Goal: Information Seeking & Learning: Learn about a topic

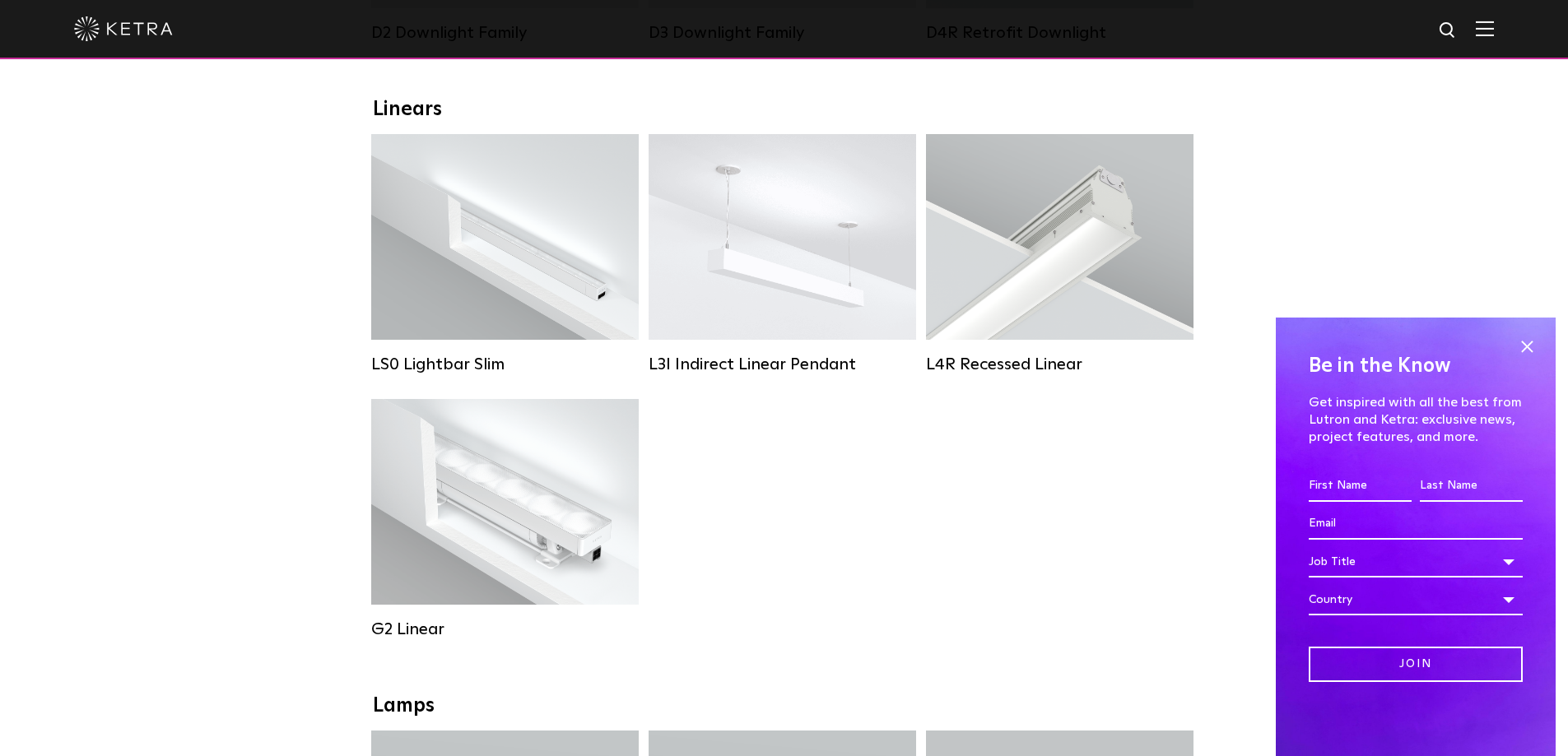
scroll to position [740, 0]
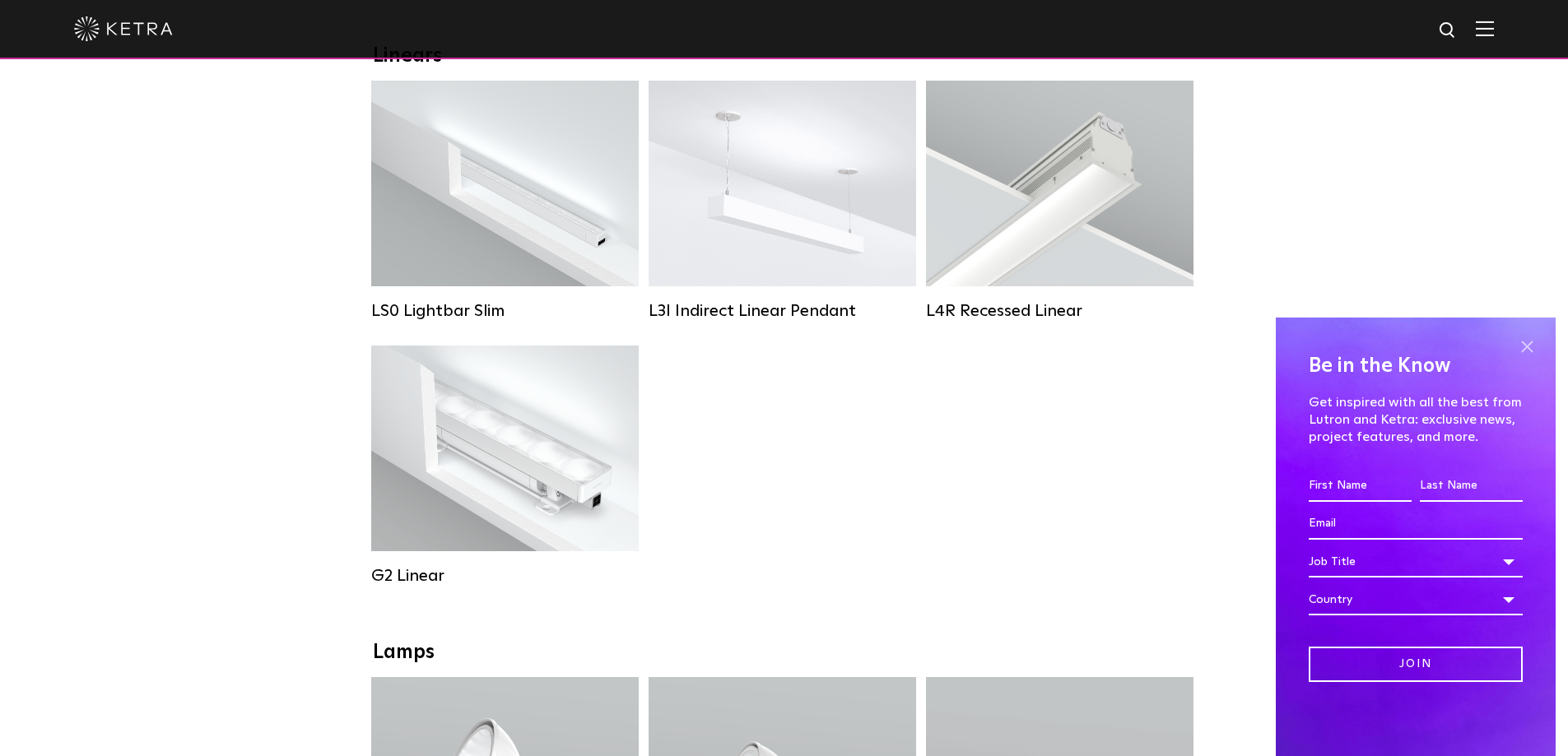
click at [1532, 345] on span at bounding box center [1527, 347] width 25 height 25
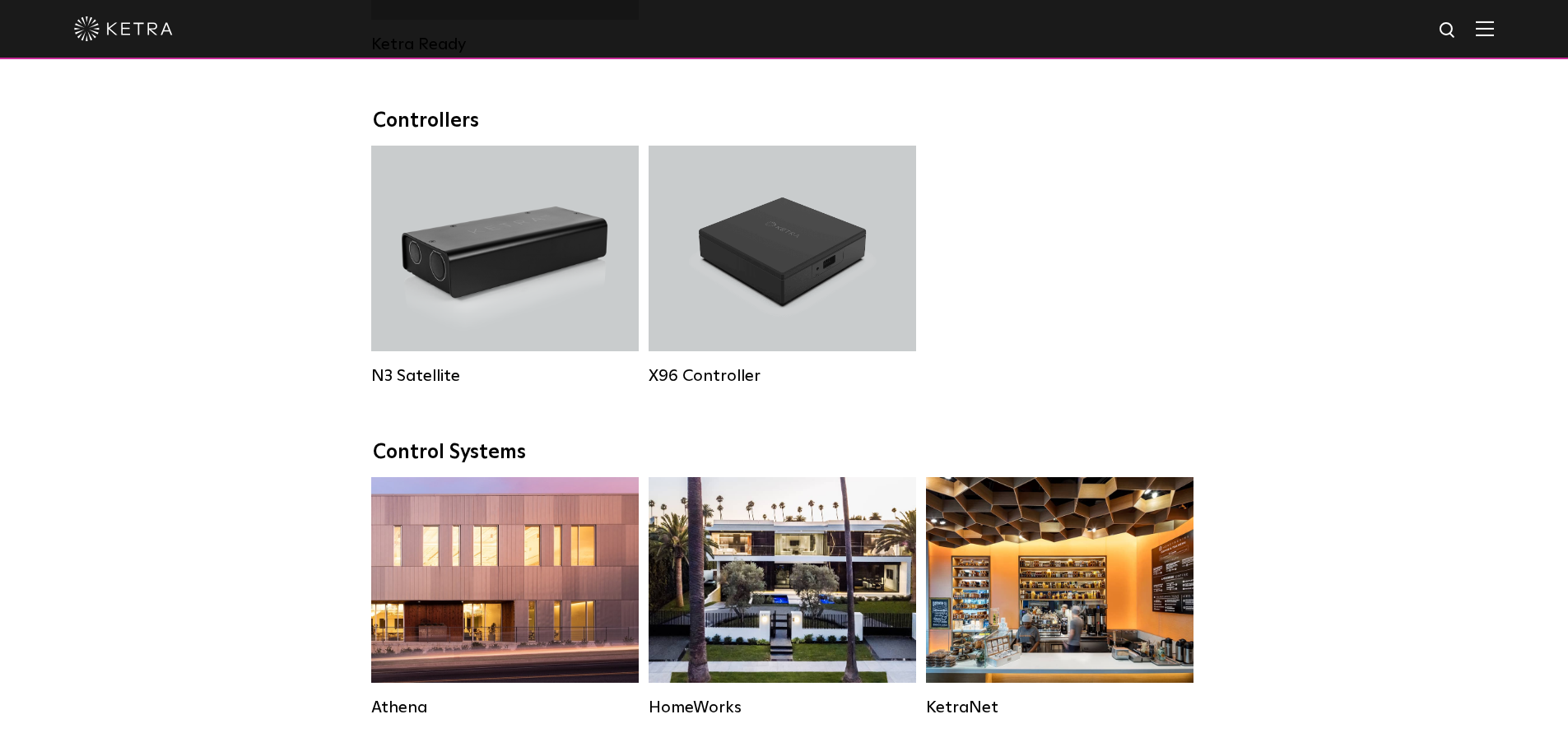
scroll to position [2469, 0]
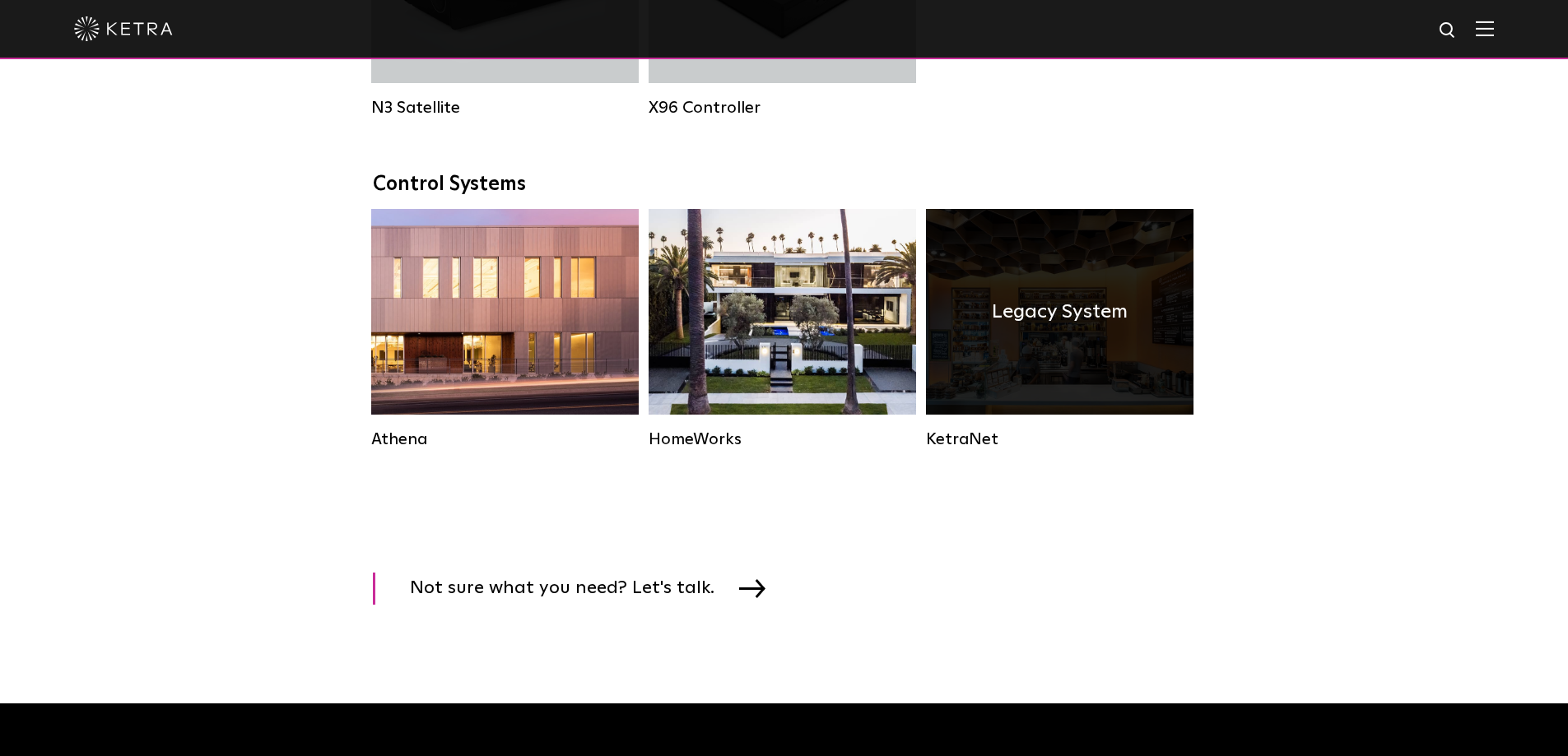
click at [1021, 256] on div "Legacy System" at bounding box center [1059, 312] width 267 height 206
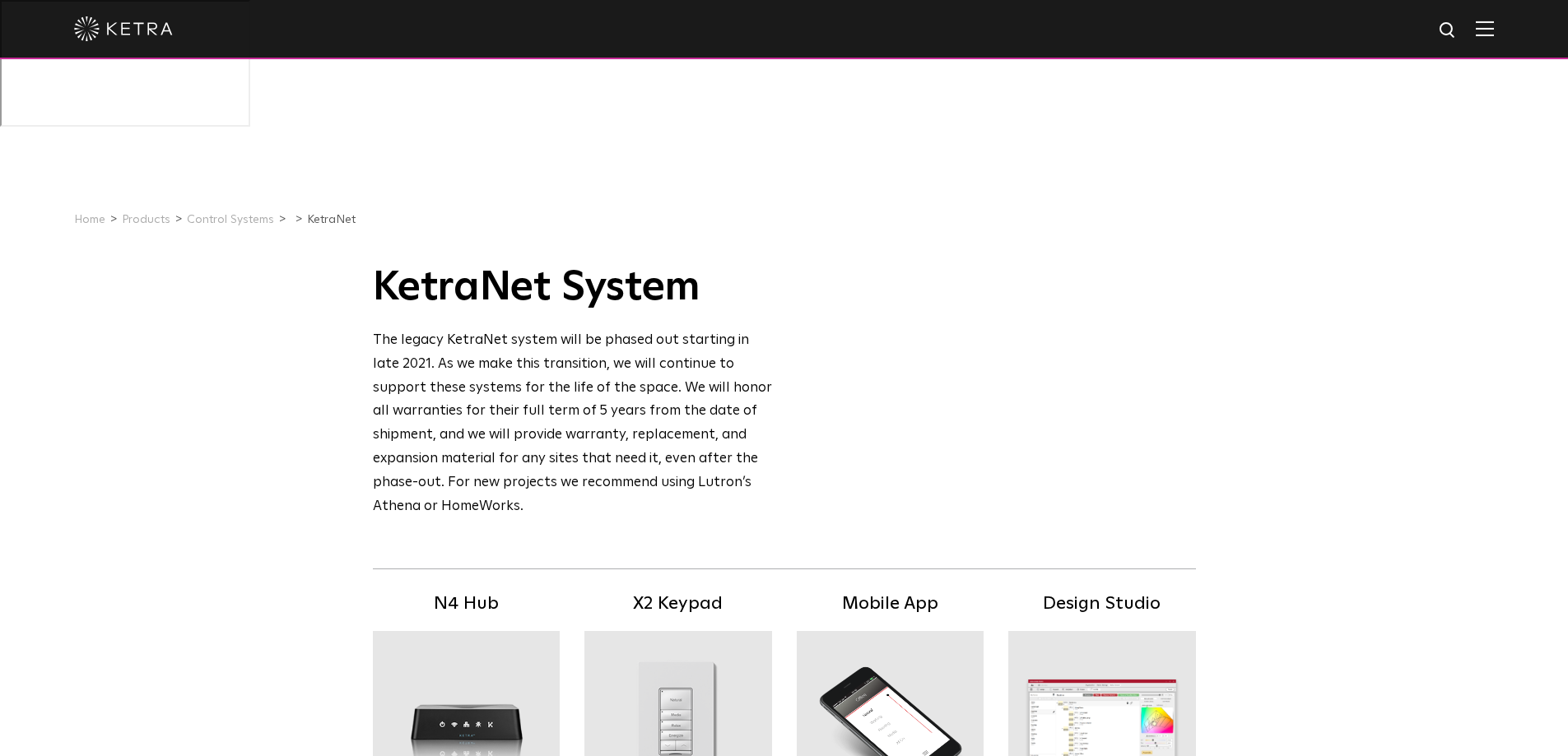
click at [132, 30] on img at bounding box center [123, 29] width 98 height 25
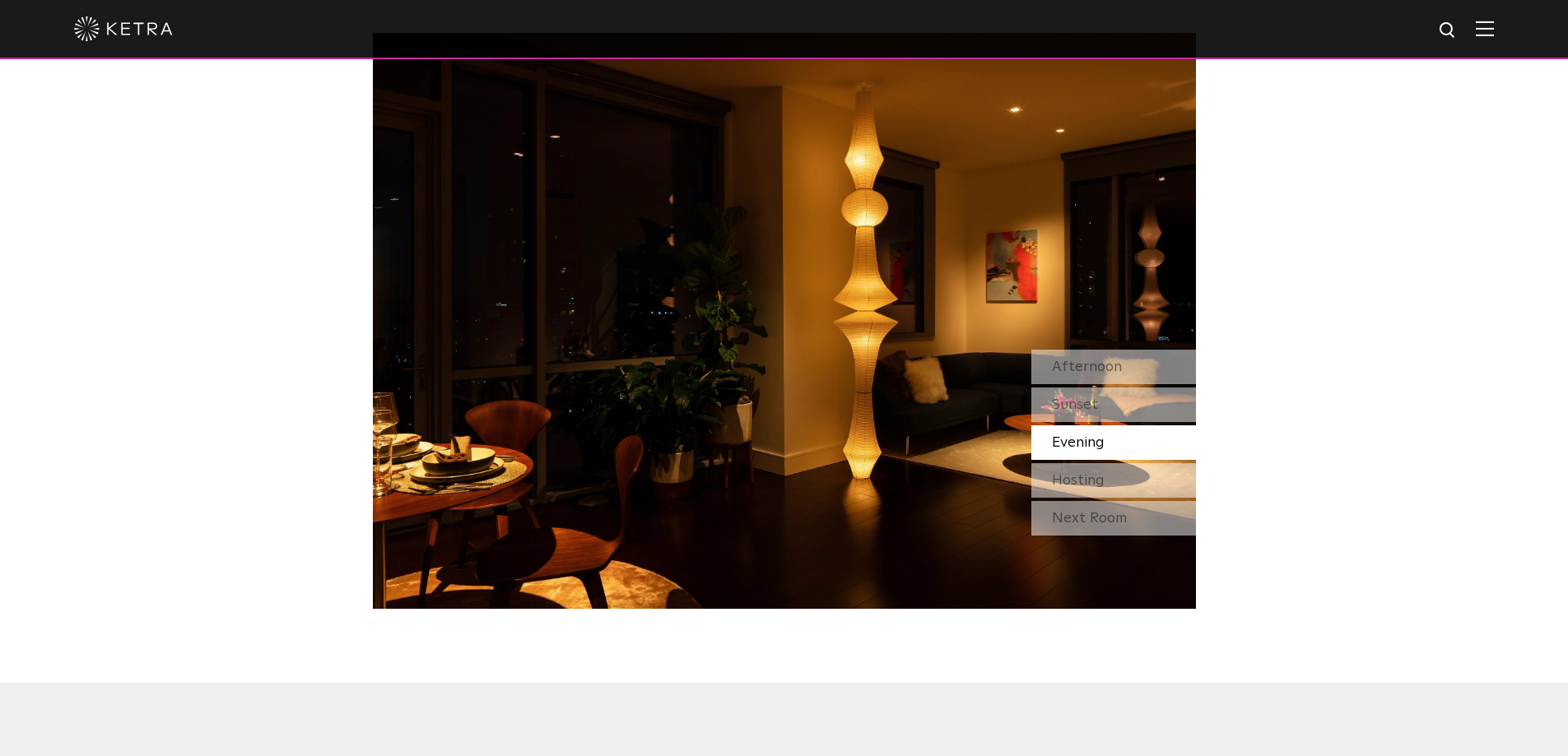
scroll to position [1563, 0]
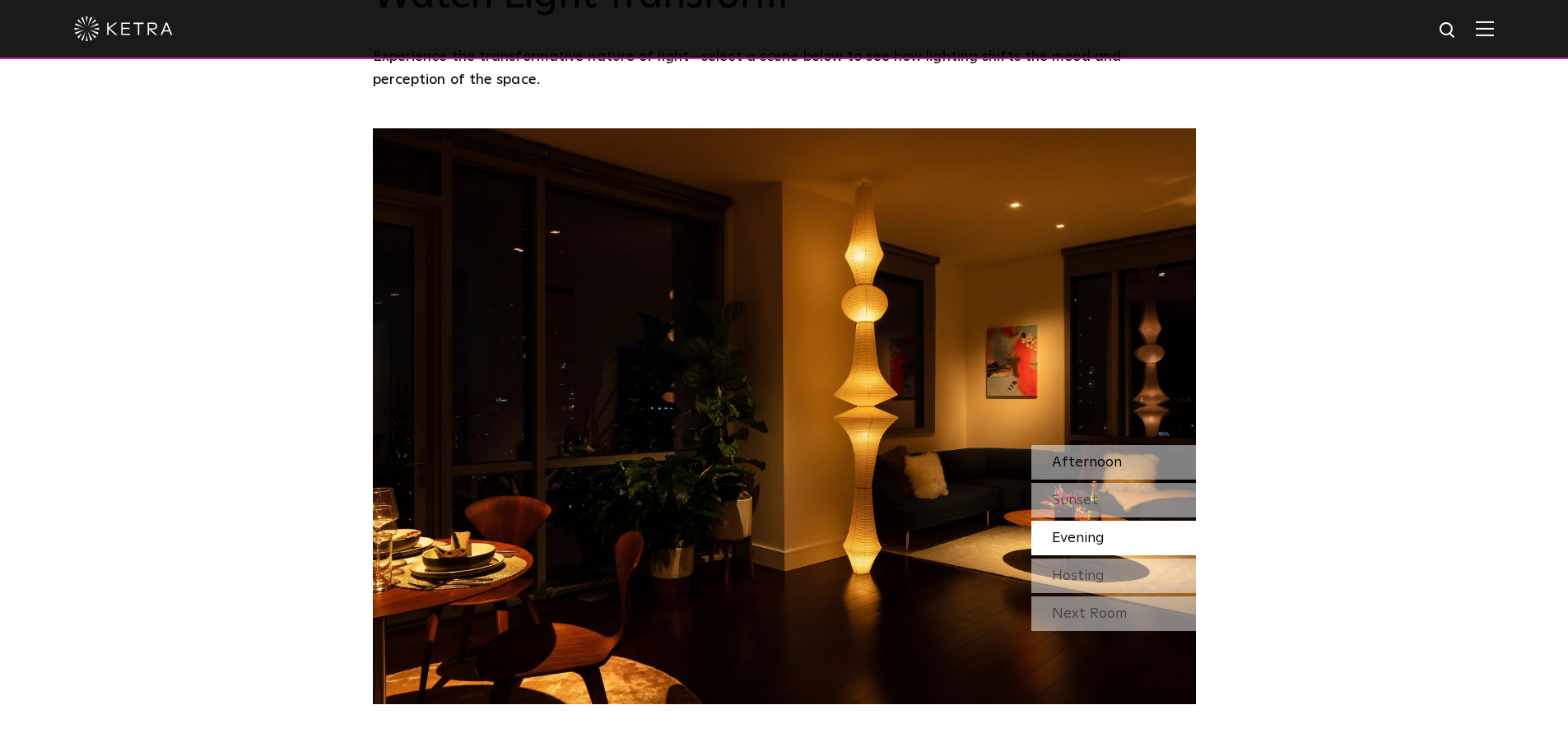
click at [1096, 455] on span "Afternoon" at bounding box center [1086, 462] width 70 height 15
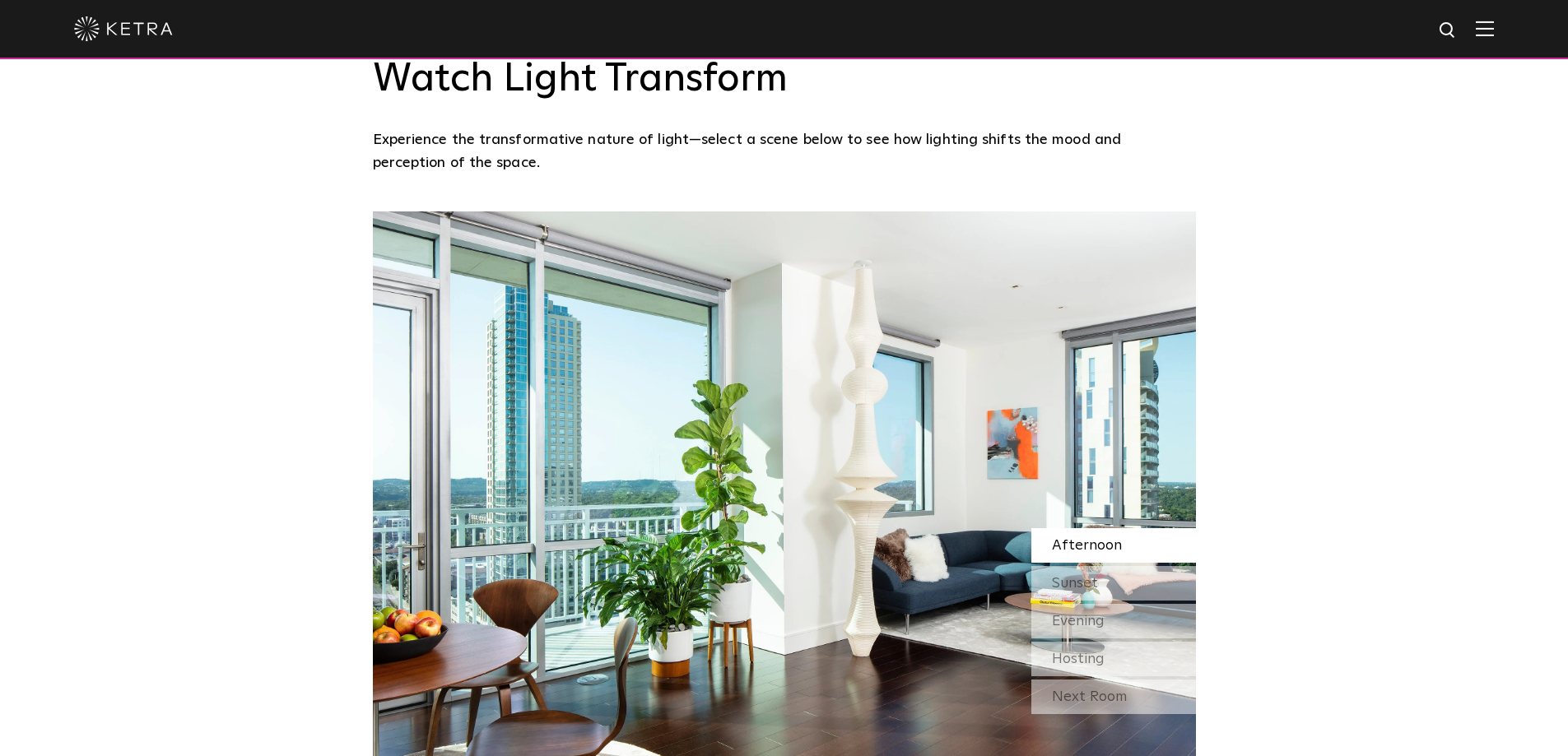
scroll to position [1481, 0]
click at [1078, 575] on span "Sunset" at bounding box center [1075, 582] width 46 height 15
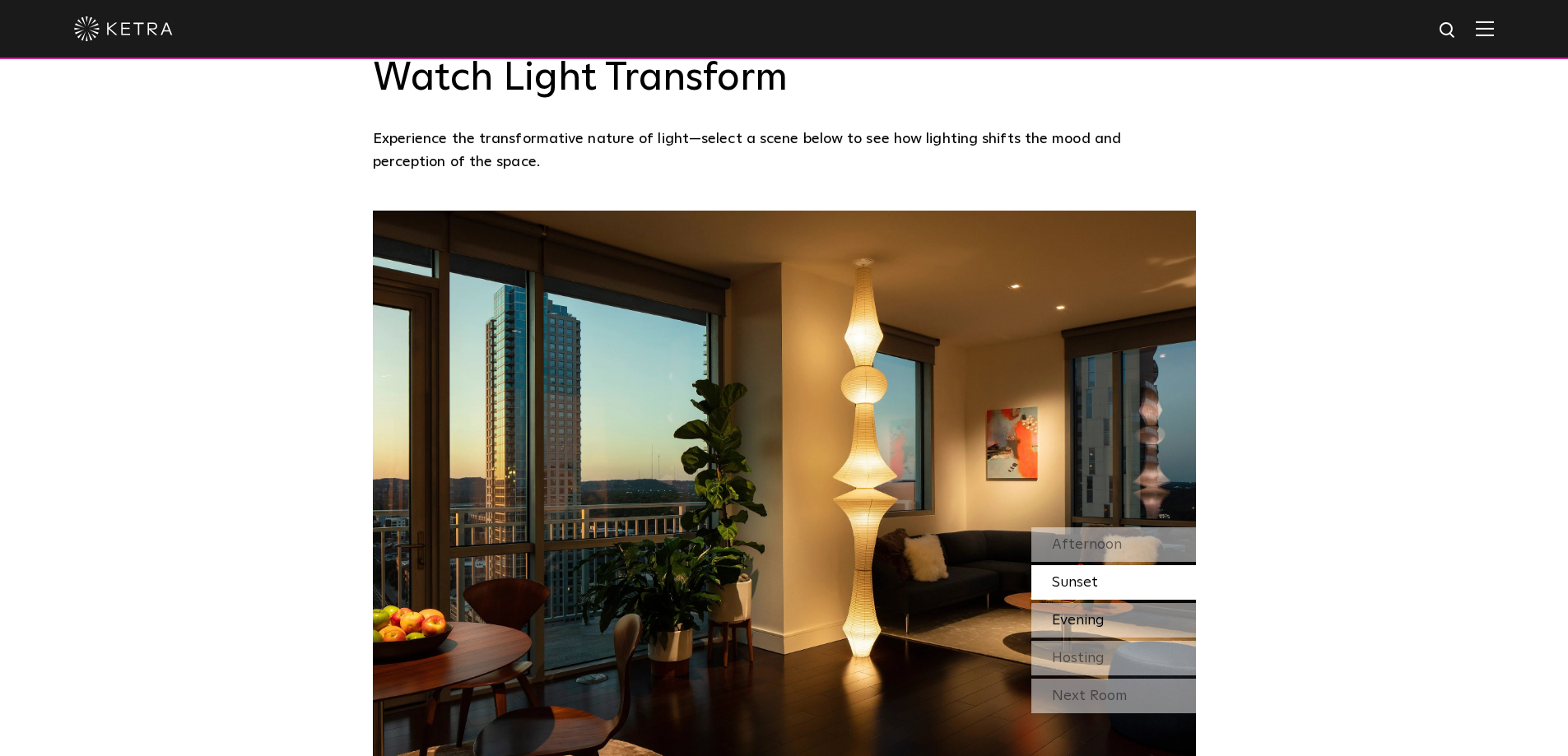
click at [1089, 613] on span "Evening" at bounding box center [1078, 620] width 53 height 15
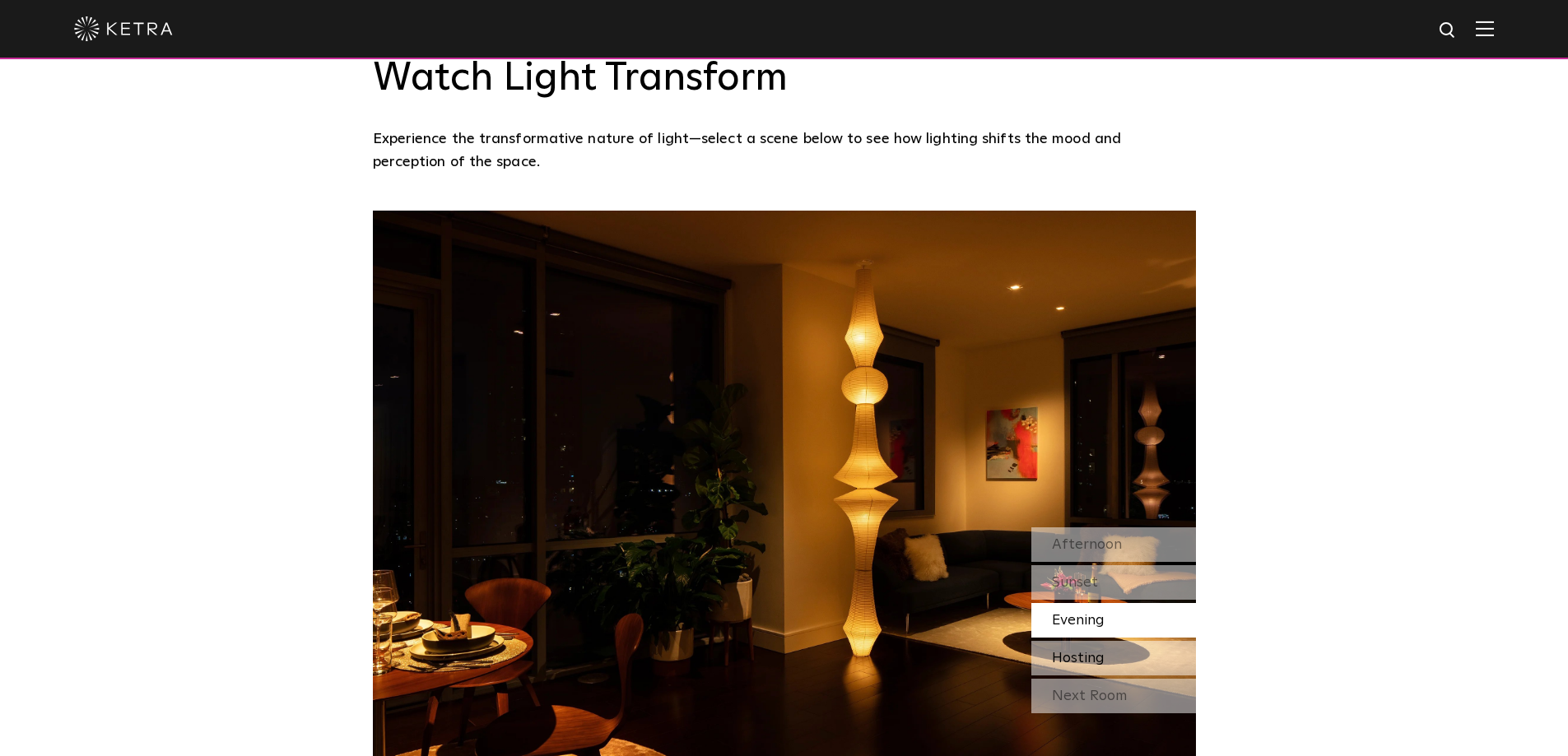
click at [1089, 651] on span "Hosting" at bounding box center [1078, 658] width 53 height 15
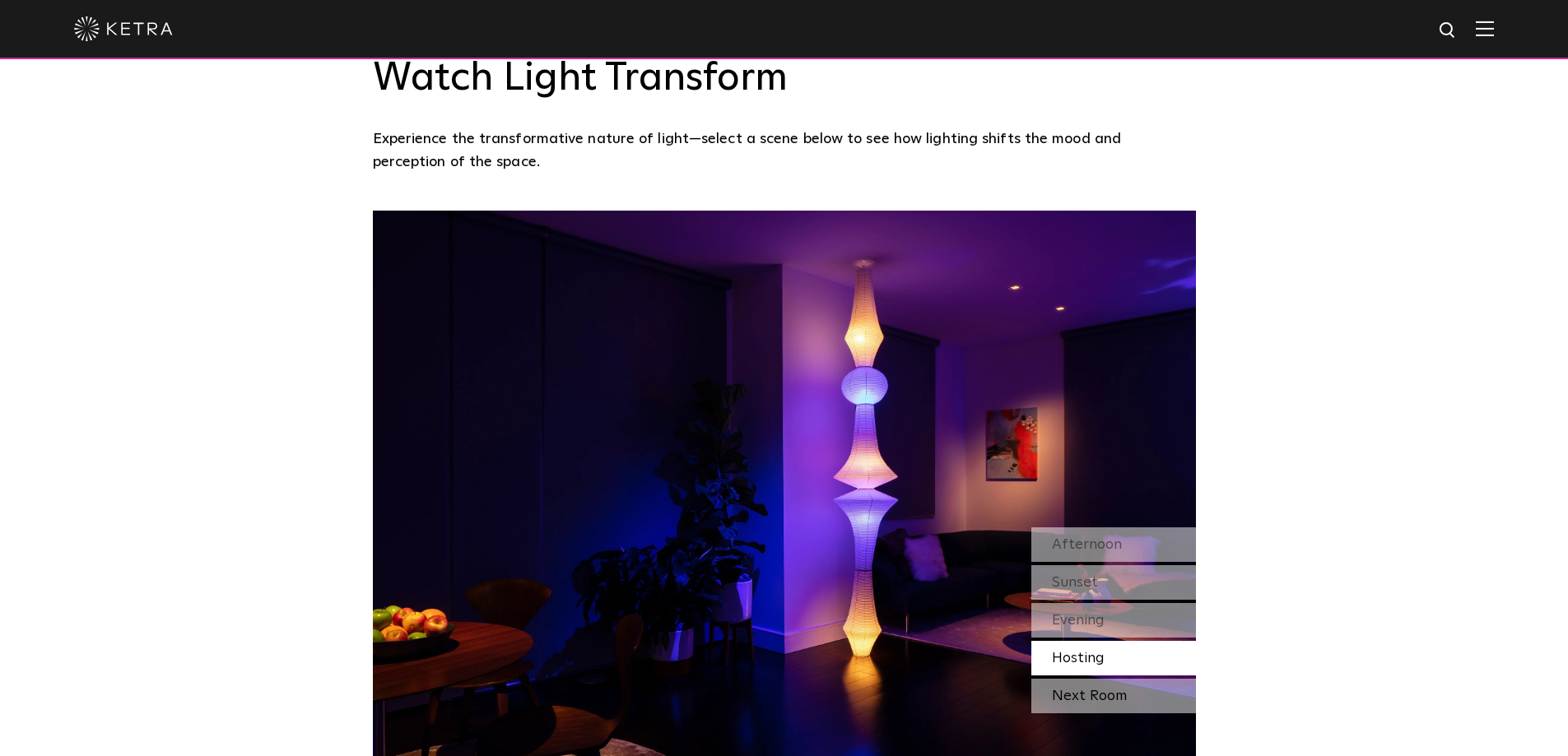
click at [1084, 679] on div "Next Room" at bounding box center [1114, 696] width 165 height 35
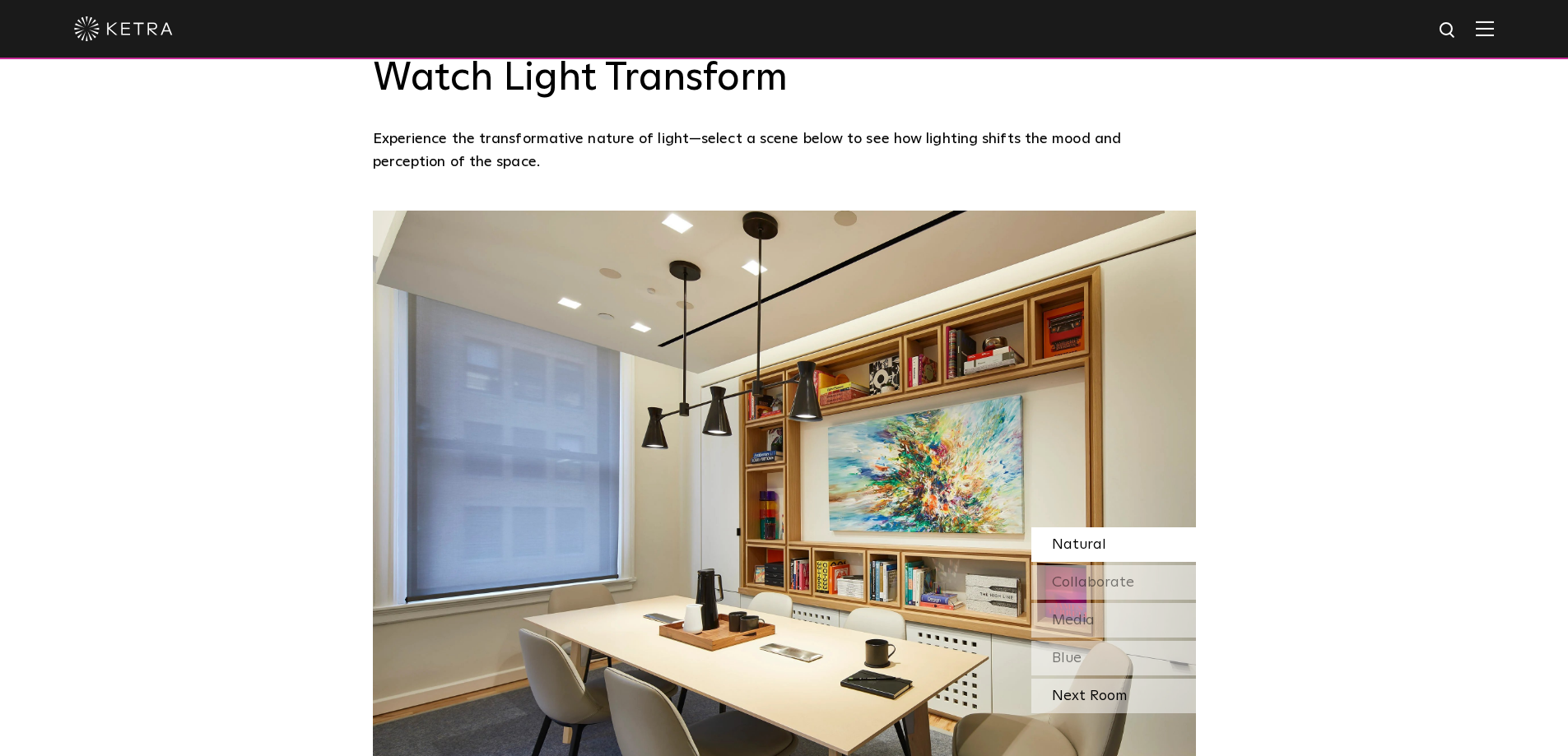
click at [1075, 679] on div "Next Room" at bounding box center [1114, 696] width 165 height 35
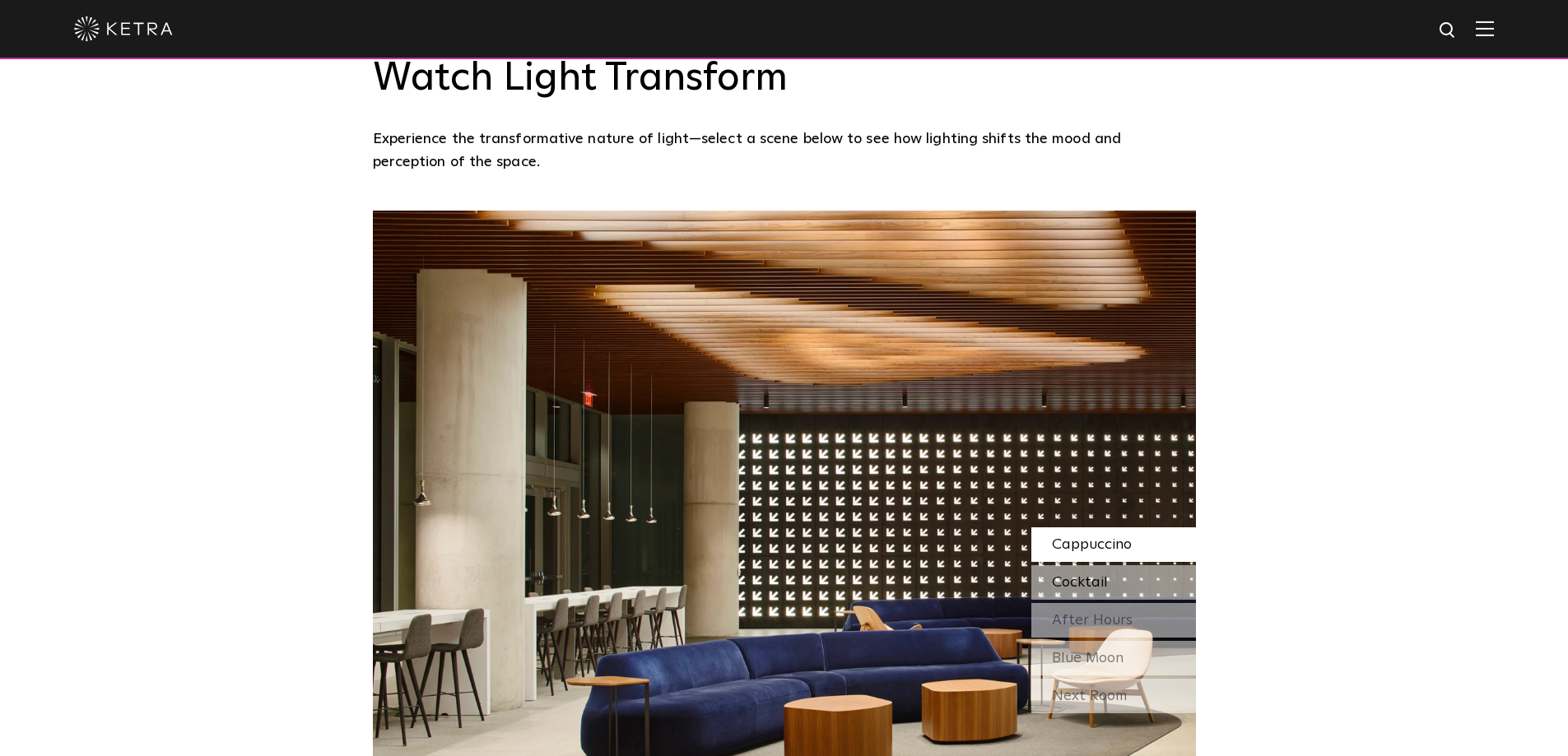
click at [1105, 575] on span "Cocktail" at bounding box center [1080, 582] width 56 height 15
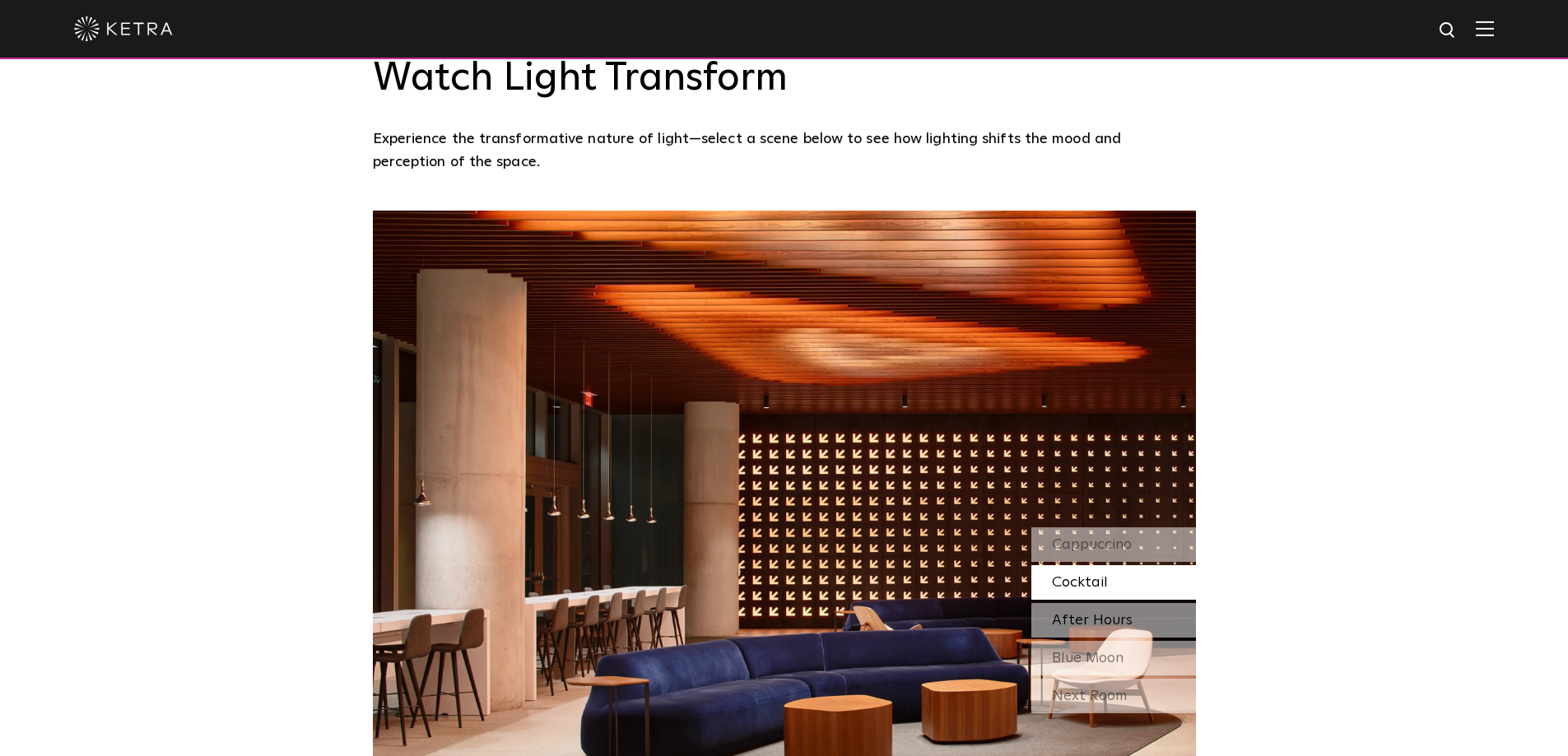
click at [1080, 613] on span "After Hours" at bounding box center [1091, 620] width 80 height 15
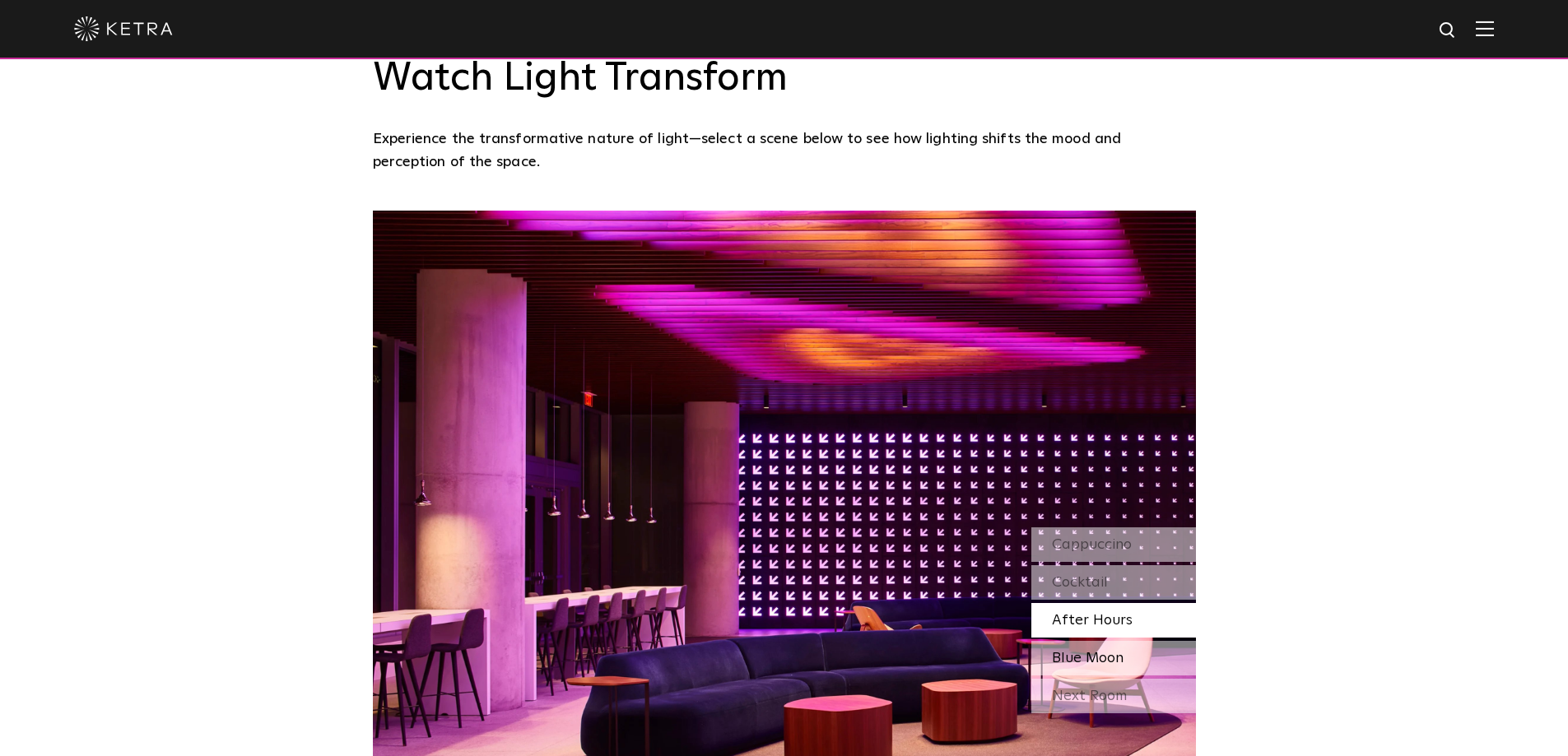
click at [1072, 651] on span "Blue Moon" at bounding box center [1087, 658] width 72 height 15
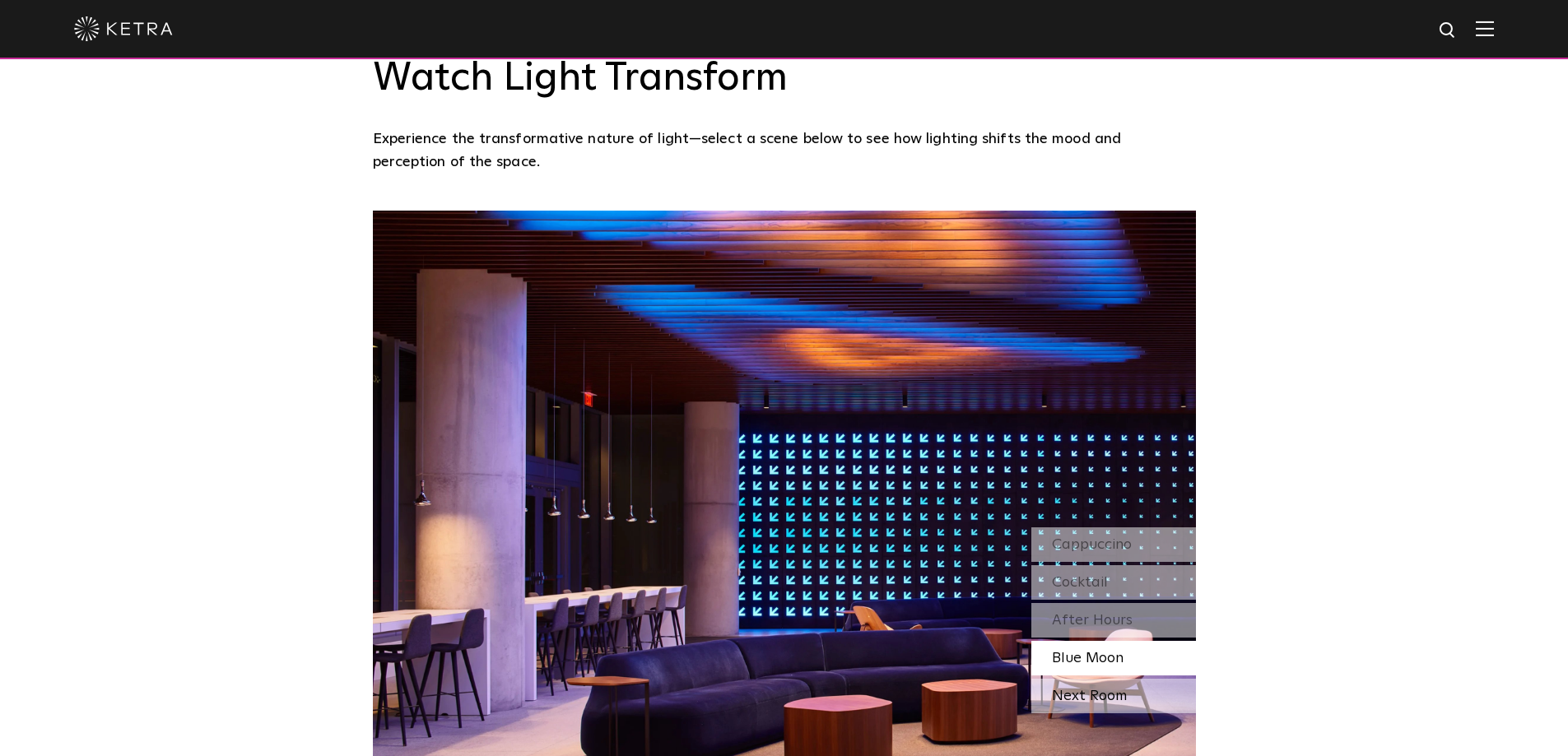
click at [1070, 679] on div "Next Room" at bounding box center [1114, 696] width 165 height 35
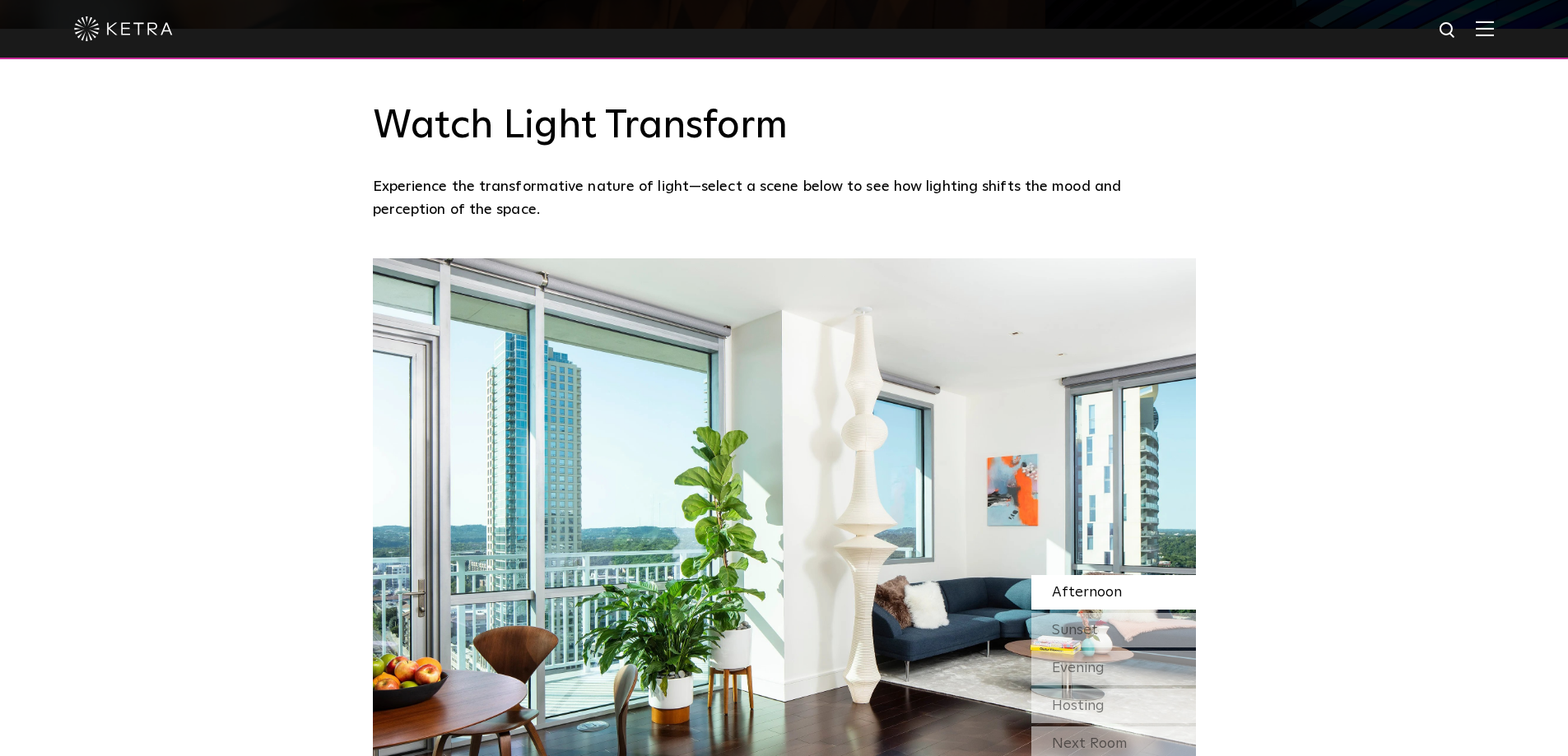
scroll to position [1404, 0]
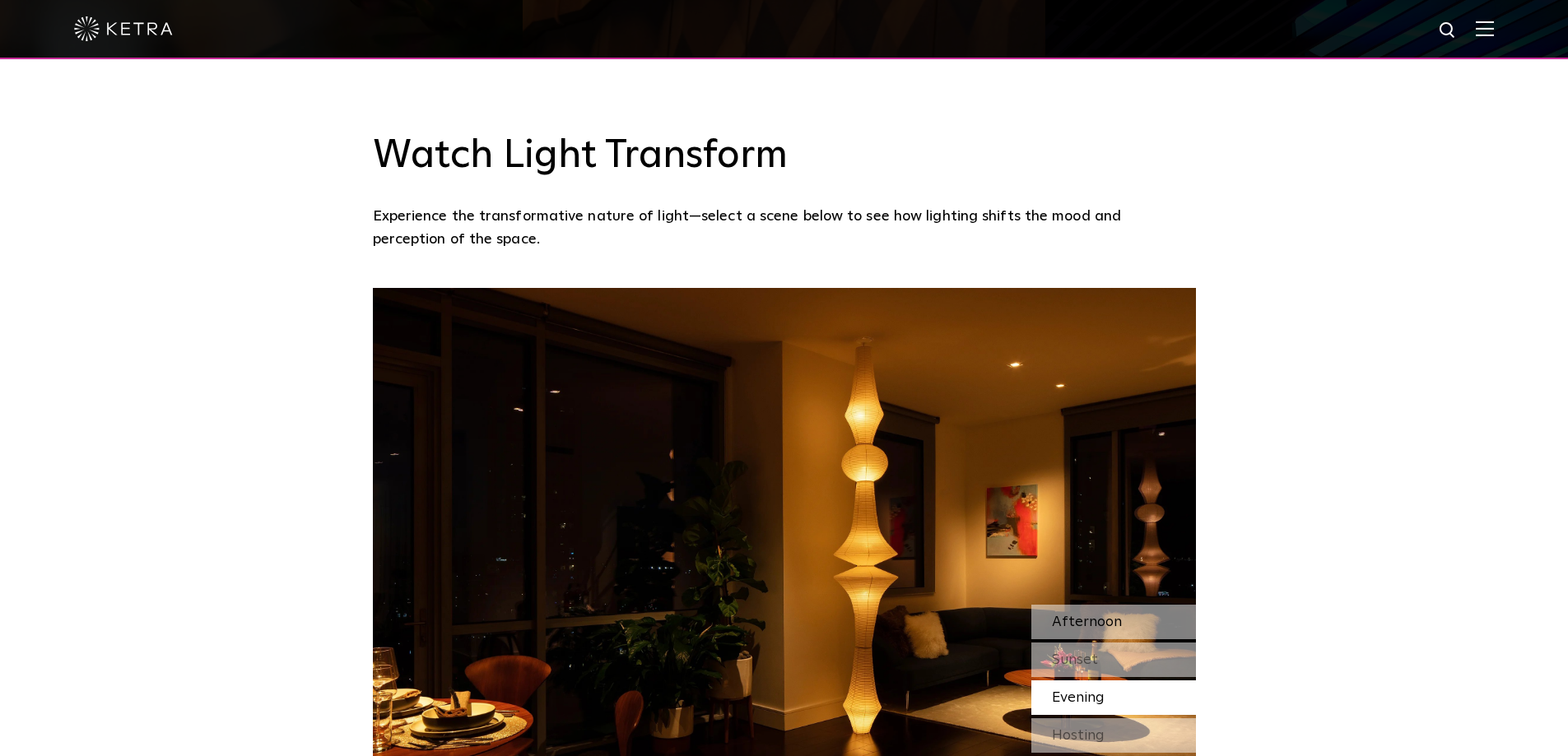
click at [1110, 615] on span "Afternoon" at bounding box center [1086, 622] width 70 height 15
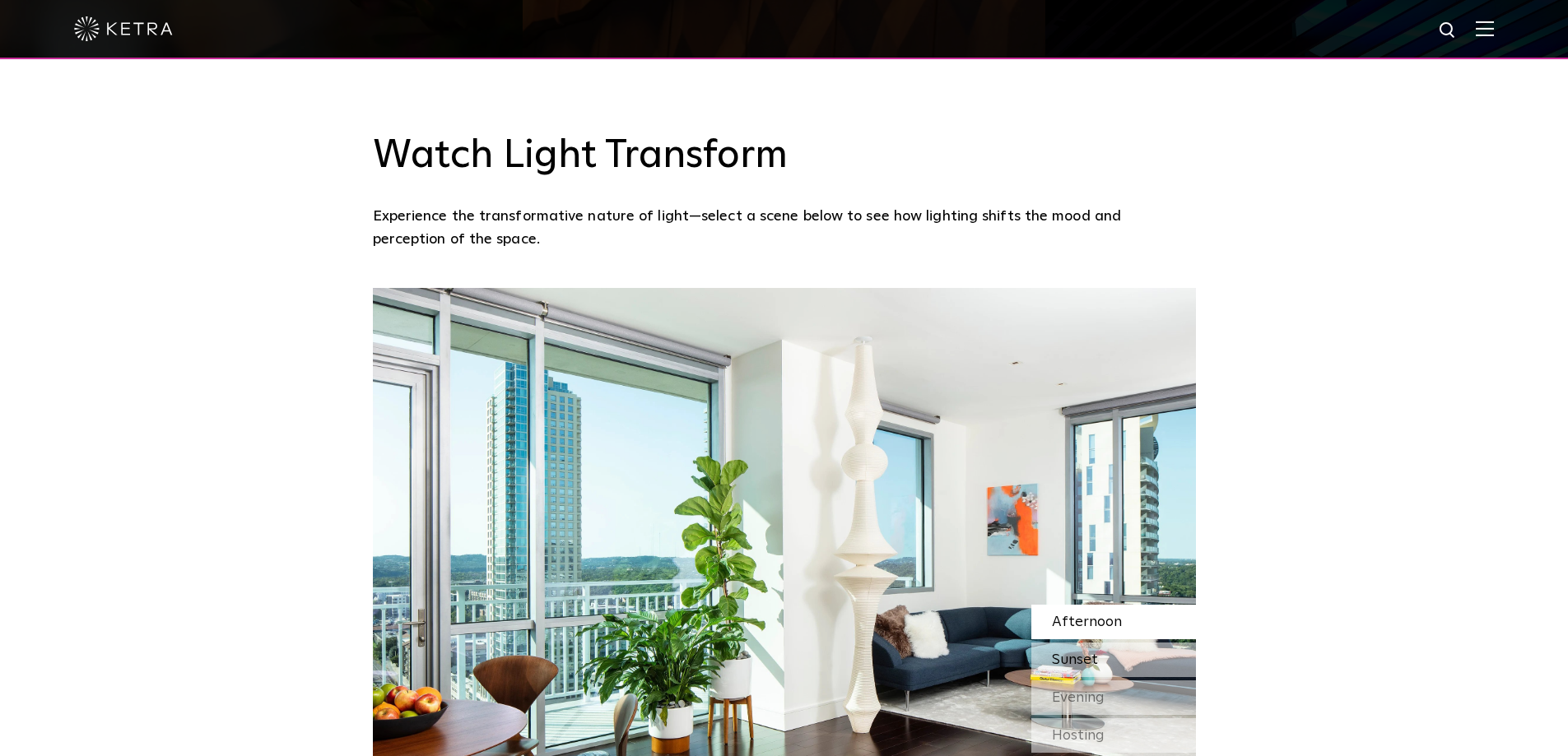
click at [1091, 653] on span "Sunset" at bounding box center [1075, 660] width 46 height 15
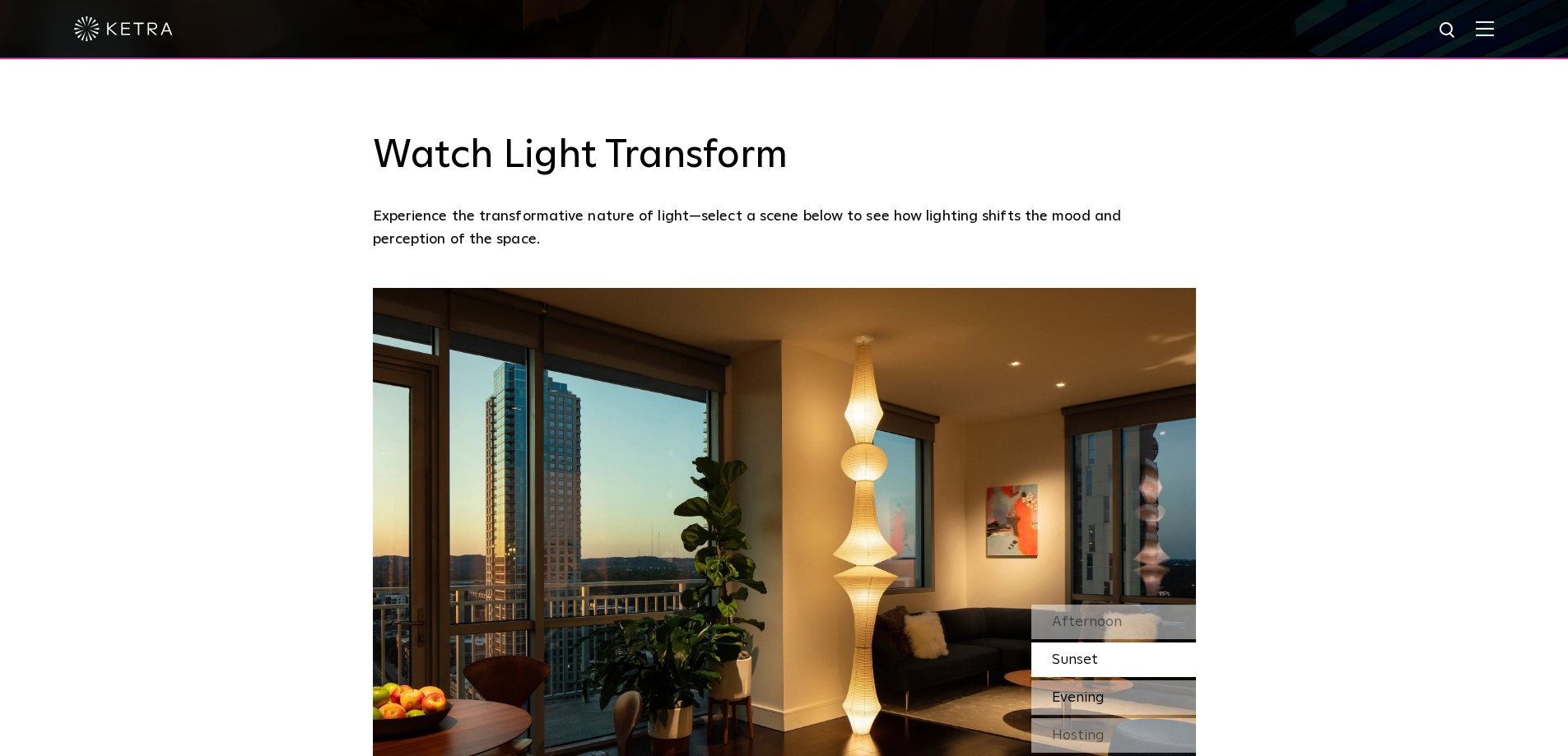
click at [1096, 691] on span "Evening" at bounding box center [1078, 698] width 53 height 15
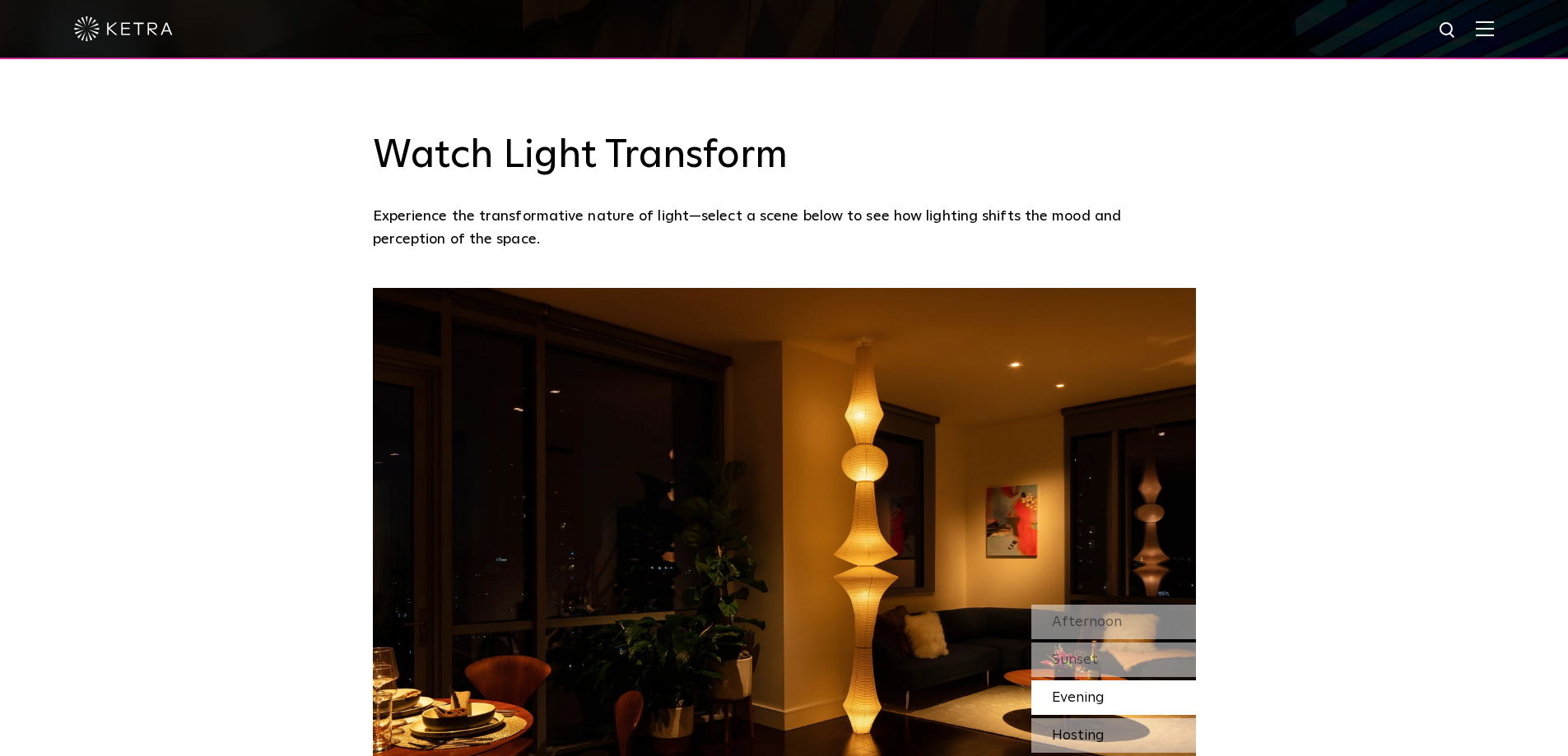
click at [1096, 728] on span "Hosting" at bounding box center [1078, 735] width 53 height 15
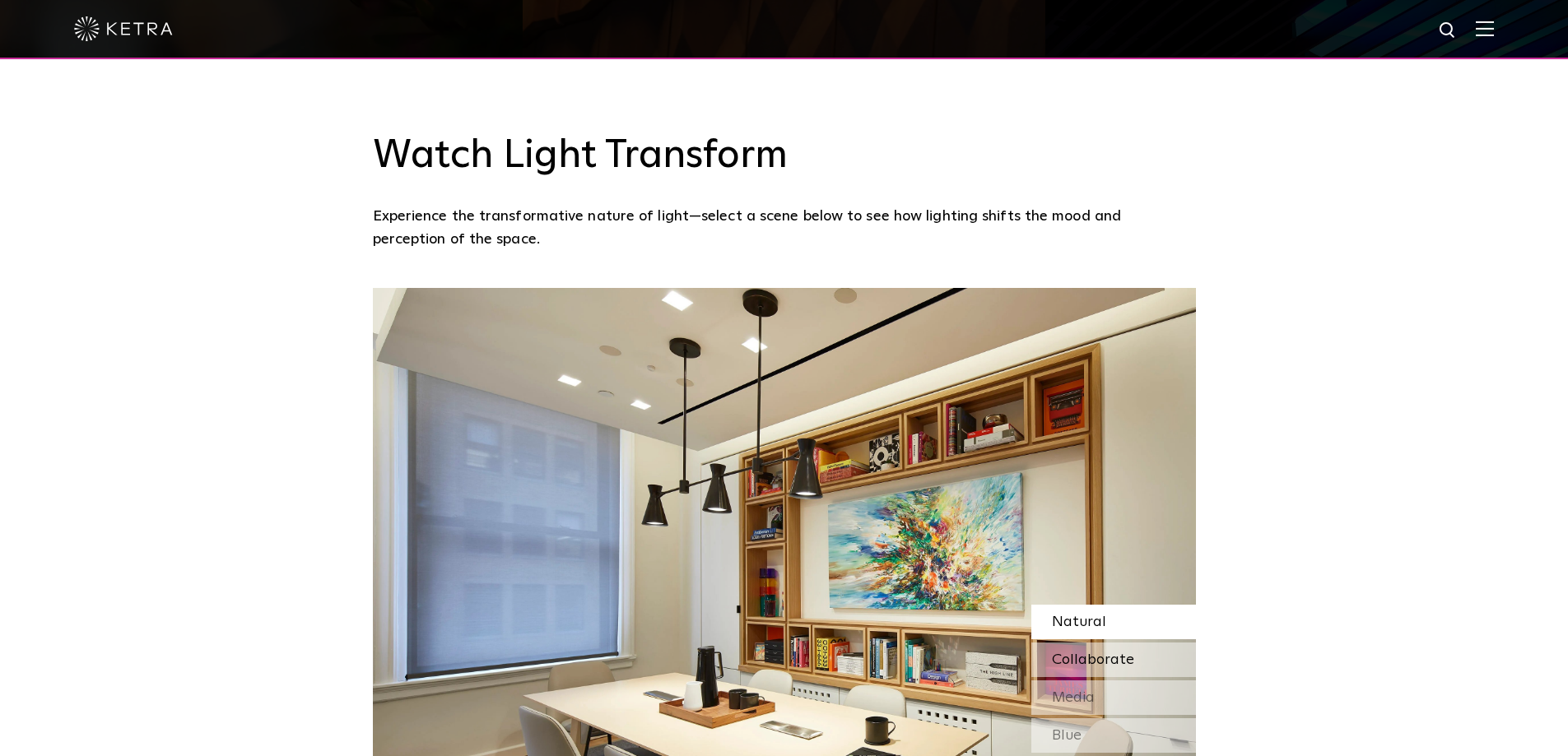
click at [1100, 653] on span "Collaborate" at bounding box center [1092, 660] width 82 height 15
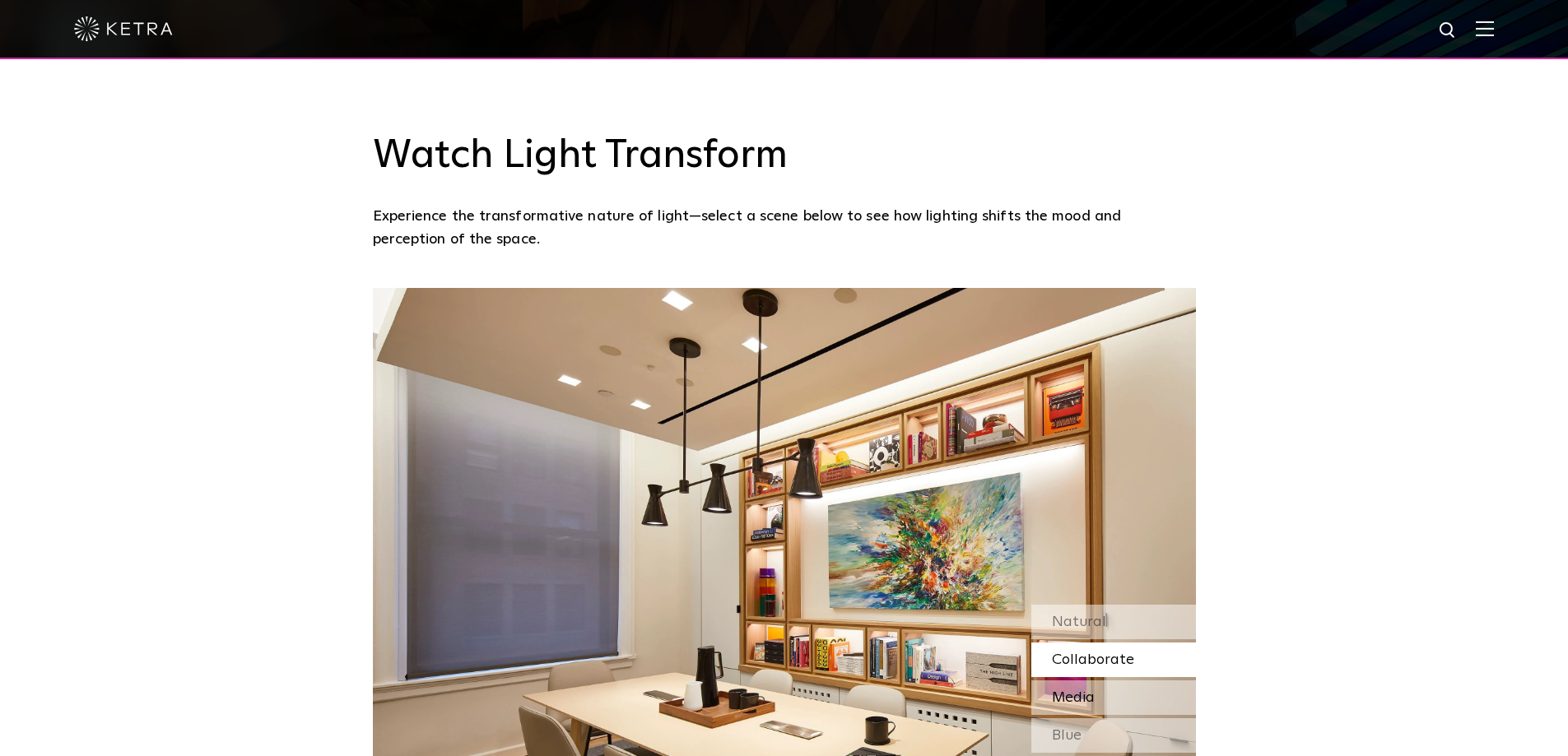
click at [1084, 691] on span "Media" at bounding box center [1073, 698] width 43 height 15
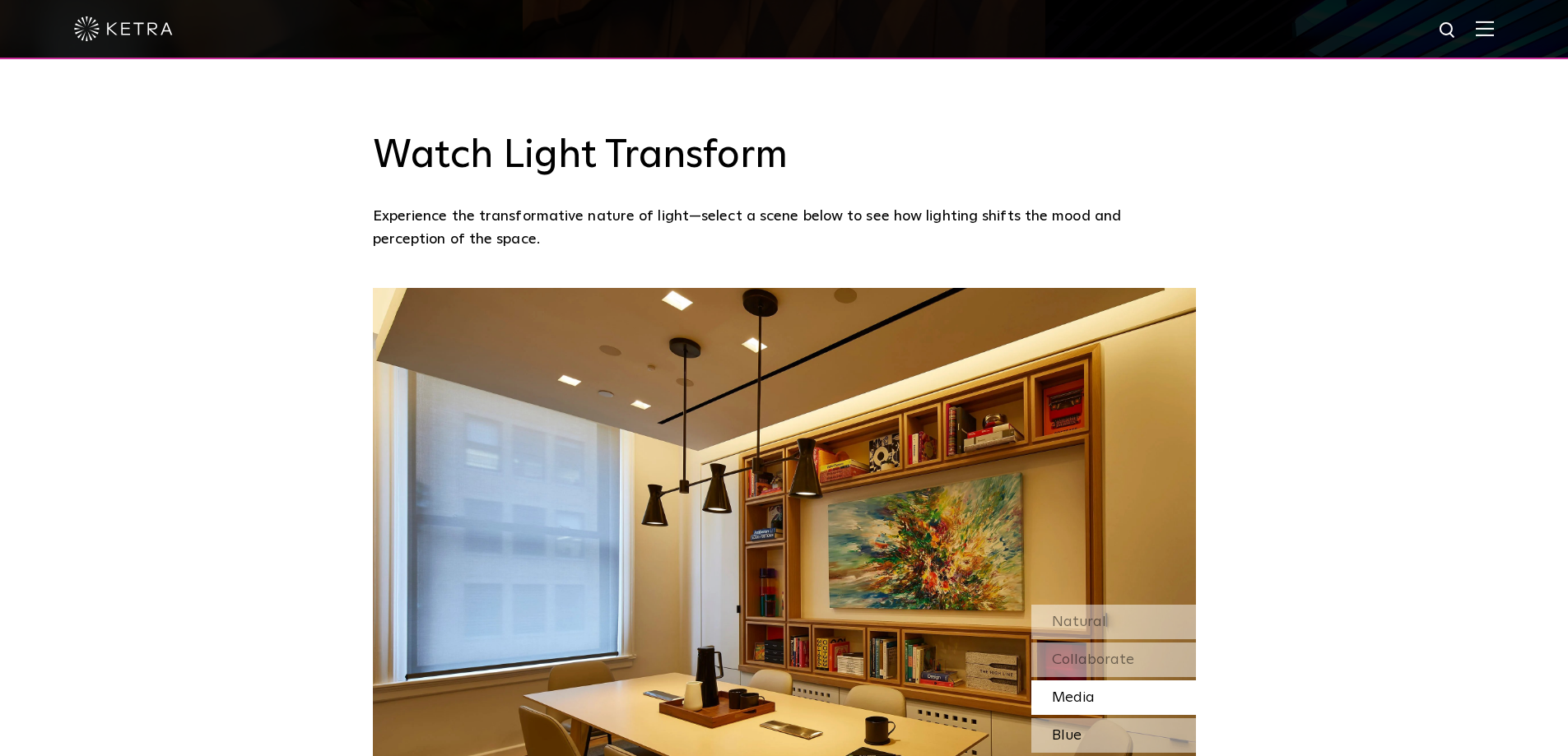
click at [1123, 719] on div "Blue" at bounding box center [1114, 736] width 165 height 35
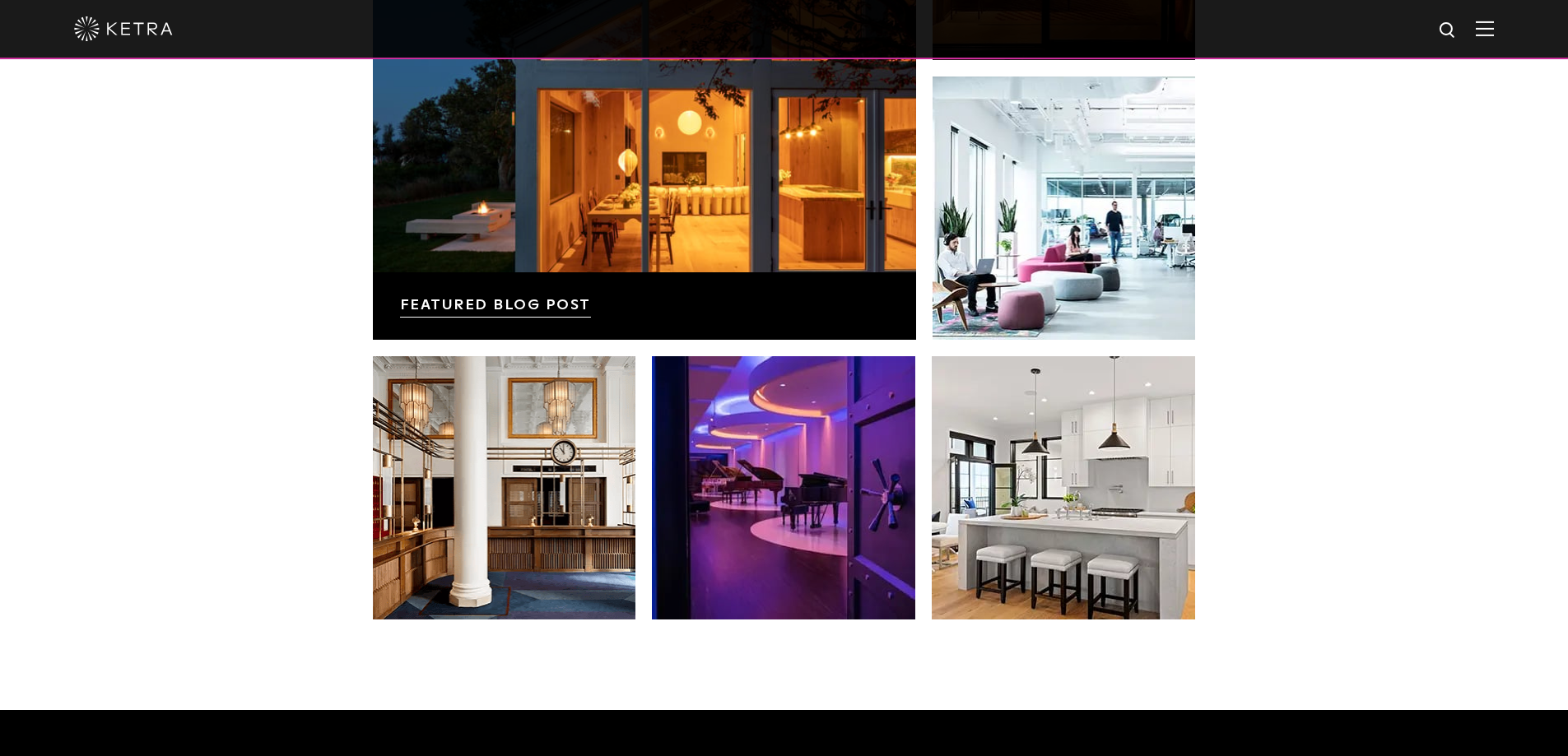
scroll to position [3297, 0]
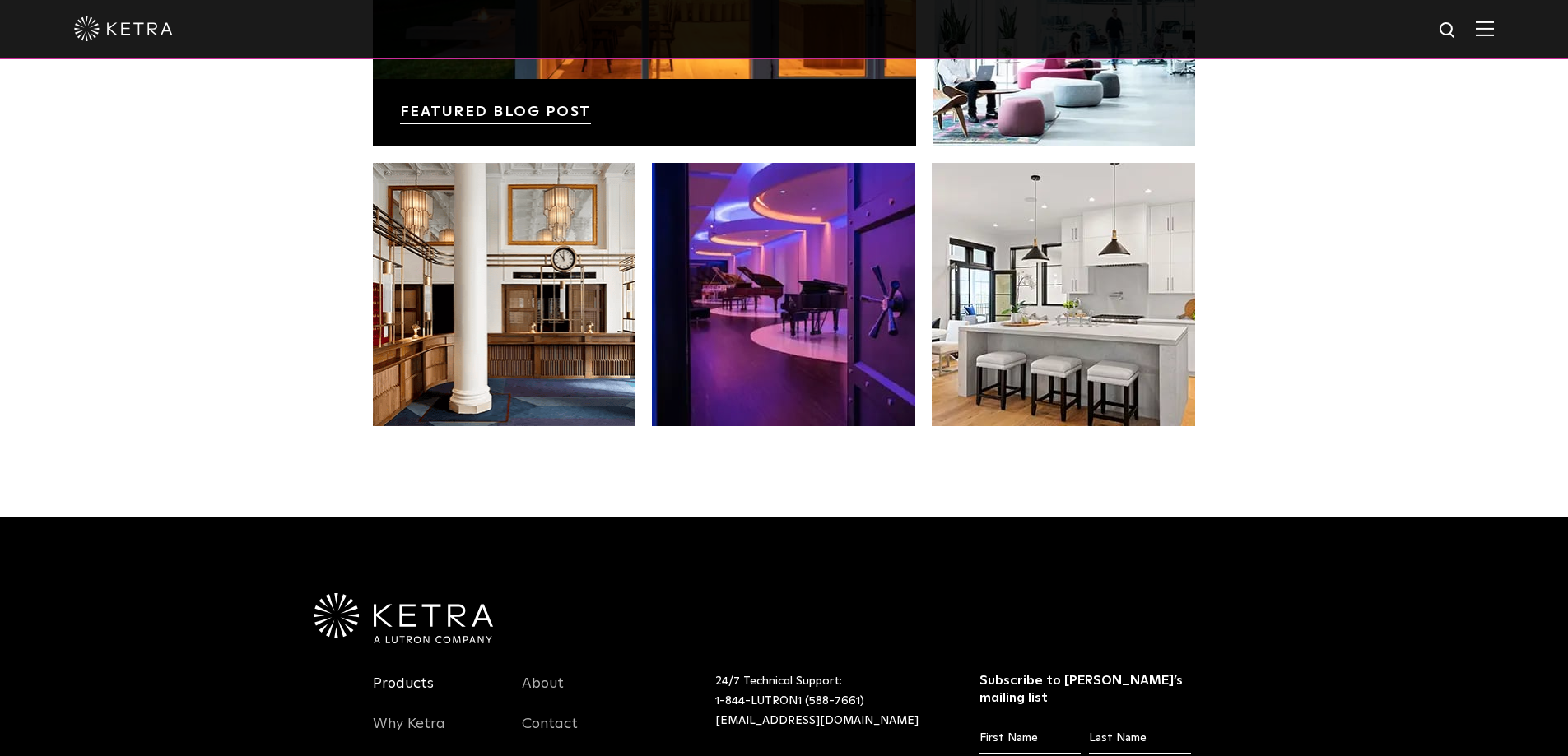
click at [391, 675] on link "Products" at bounding box center [404, 694] width 61 height 38
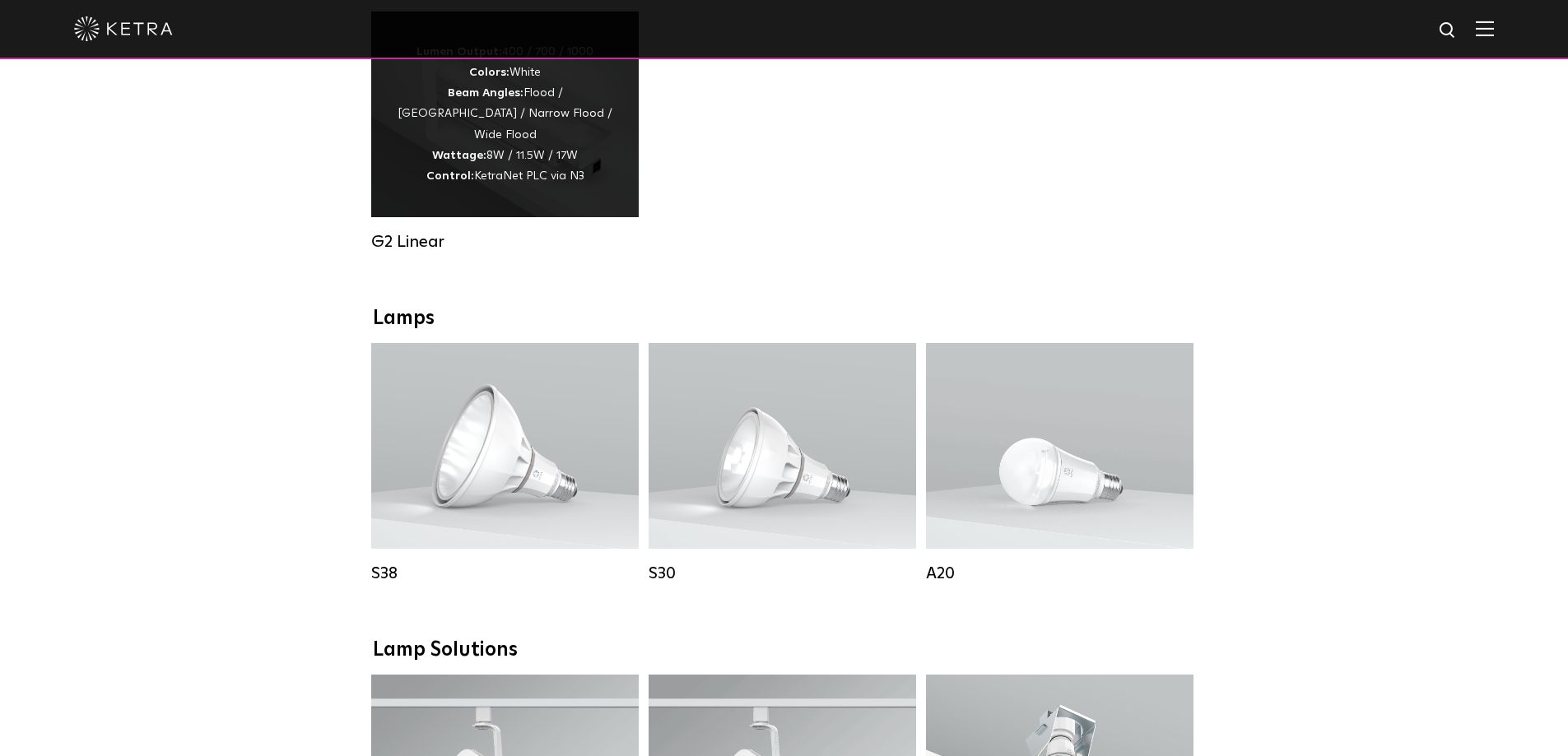
scroll to position [905, 0]
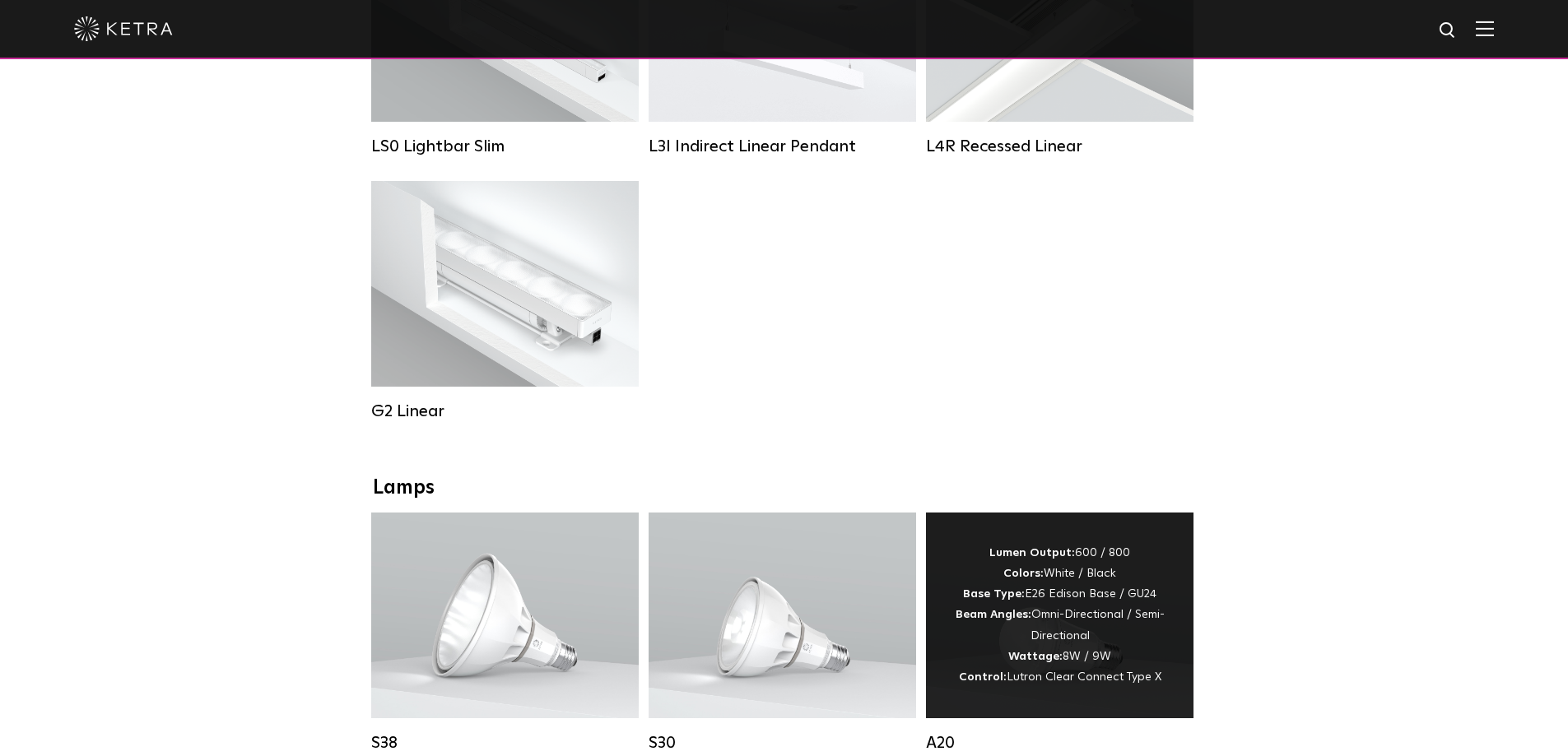
click at [1045, 543] on div "Lumen Output: 600 / 800 Colors: White / Black Base Type: E26 Edison Base / GU24…" at bounding box center [1060, 615] width 218 height 145
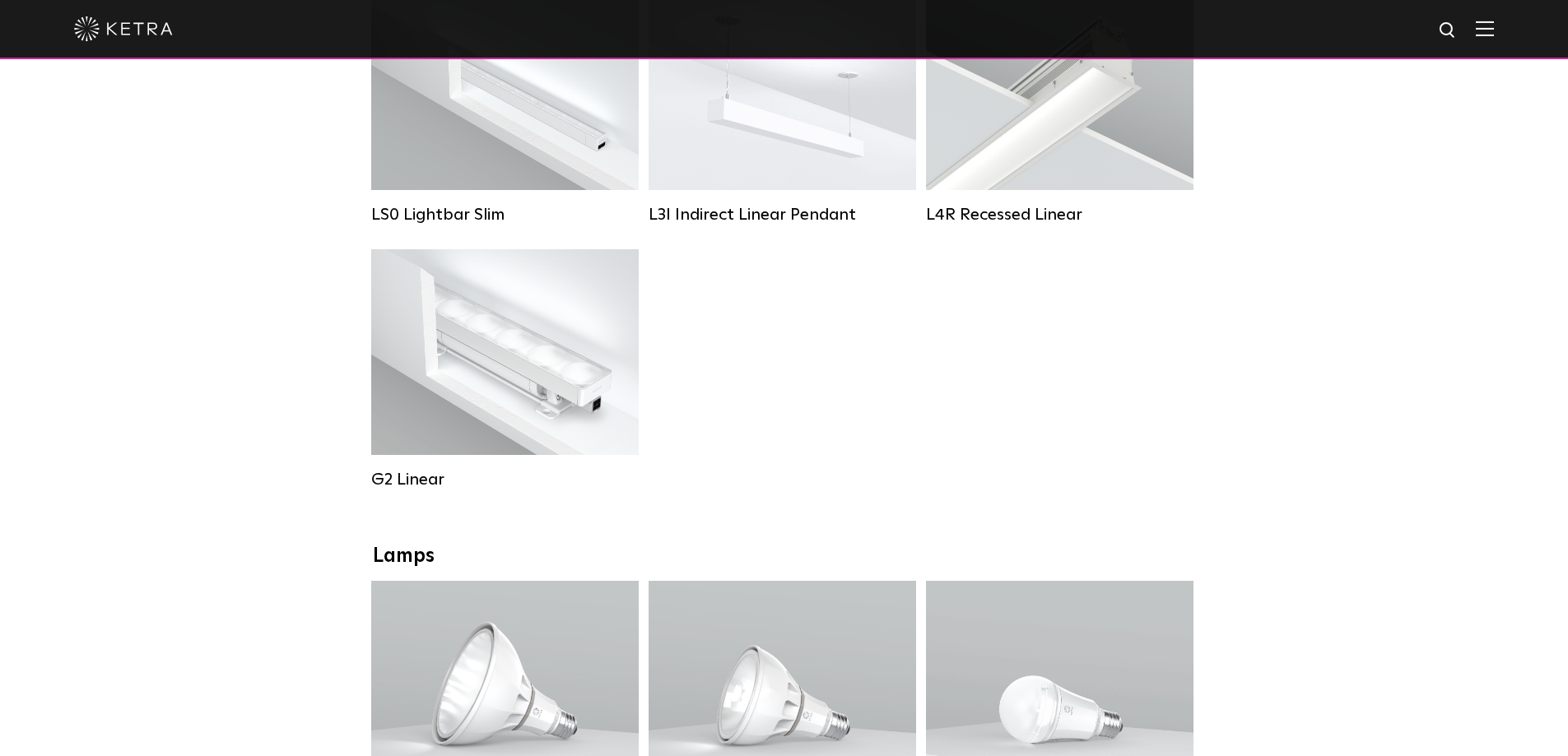
scroll to position [1152, 0]
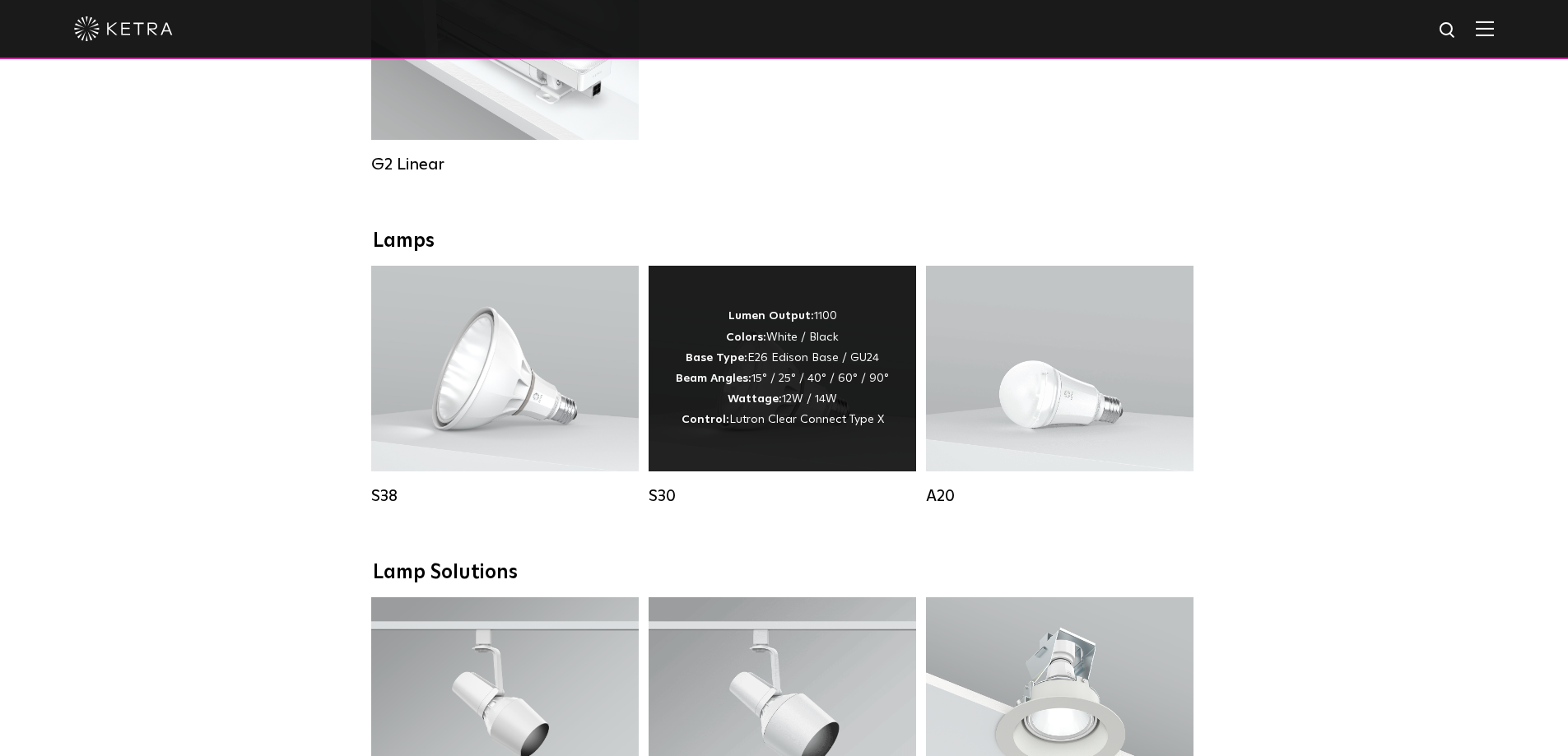
click at [811, 306] on div "Lumen Output: 1100 Colors: White / Black Base Type: E26 Edison Base / GU24 Beam…" at bounding box center [783, 368] width 213 height 124
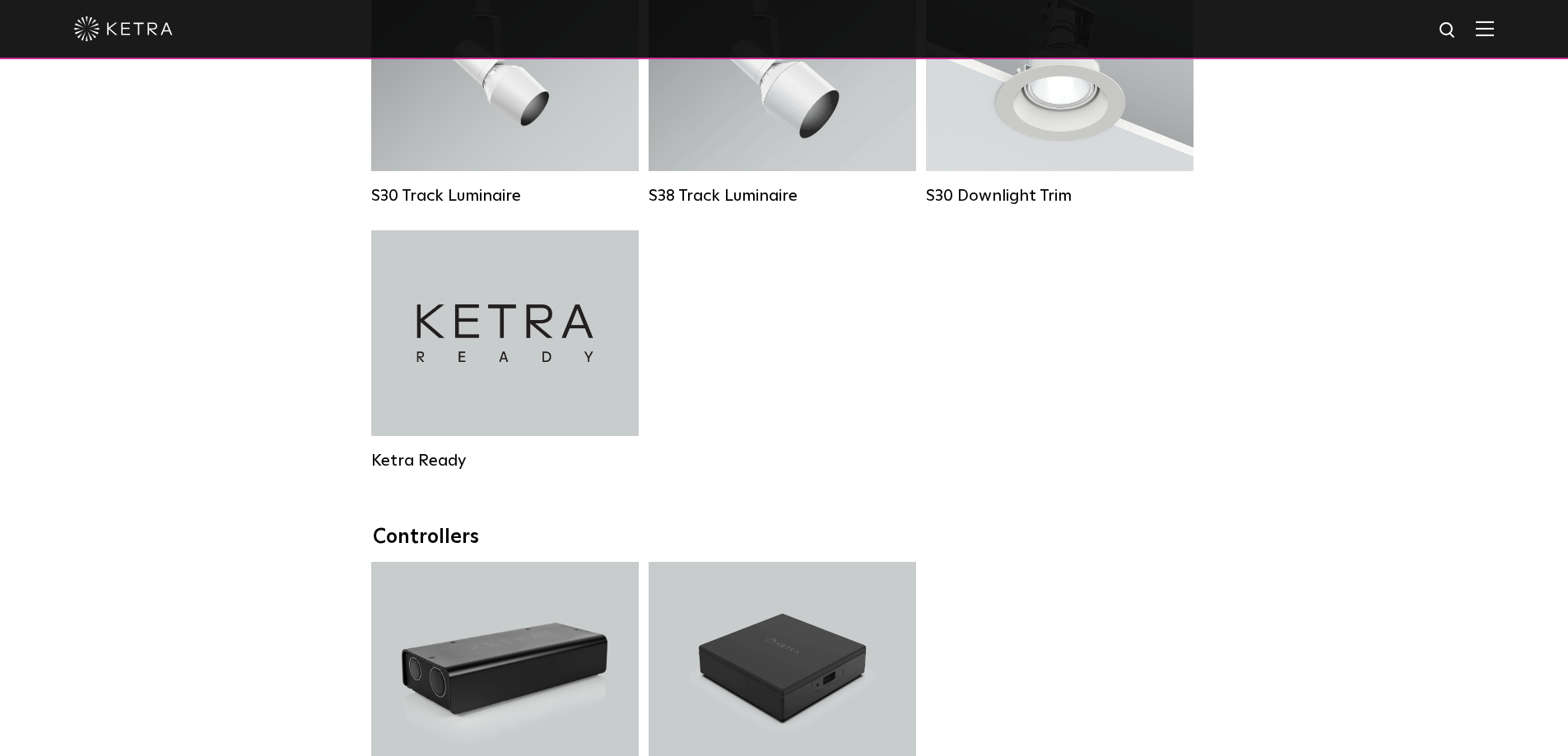
scroll to position [1975, 0]
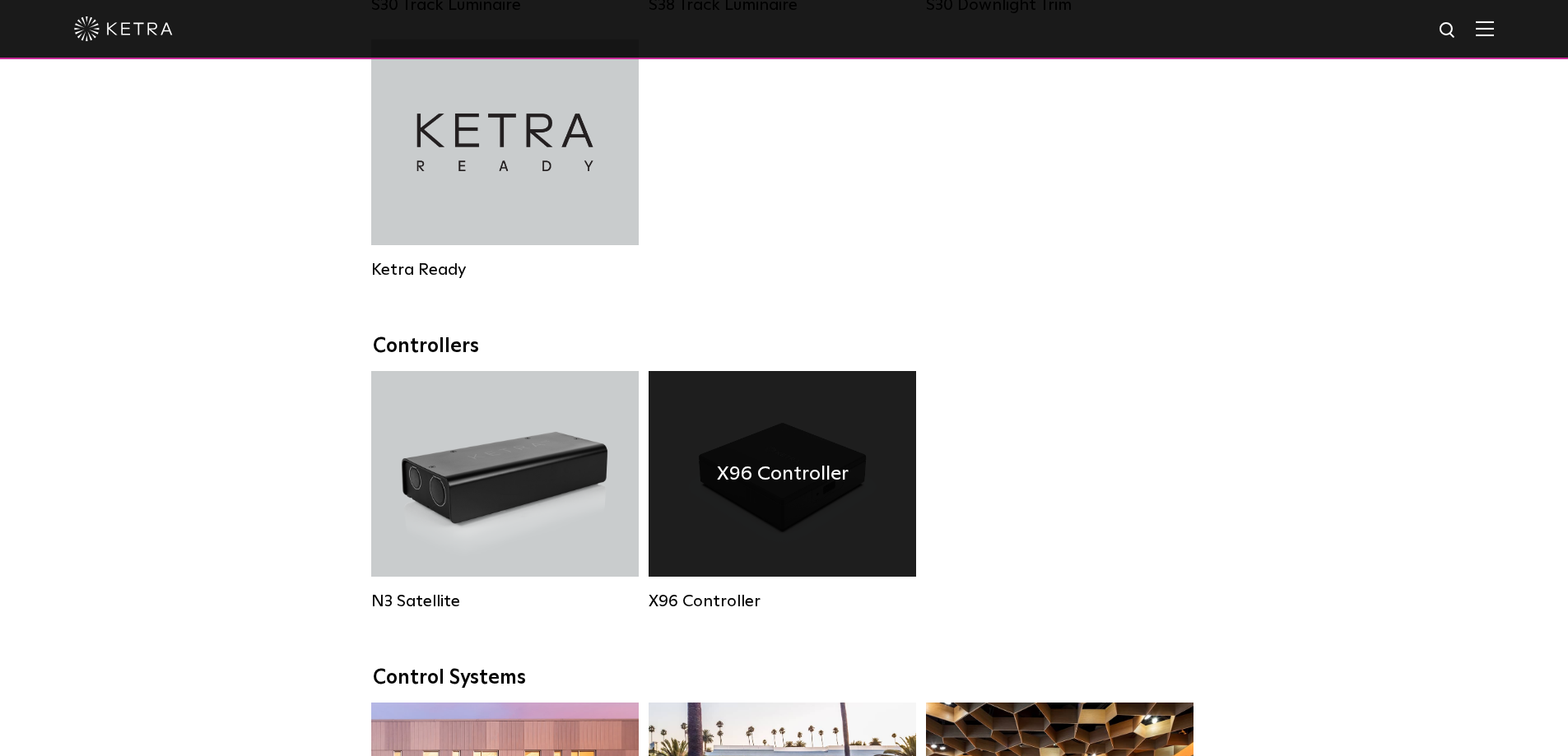
click at [737, 458] on h4 "X96 Controller" at bounding box center [783, 474] width 132 height 31
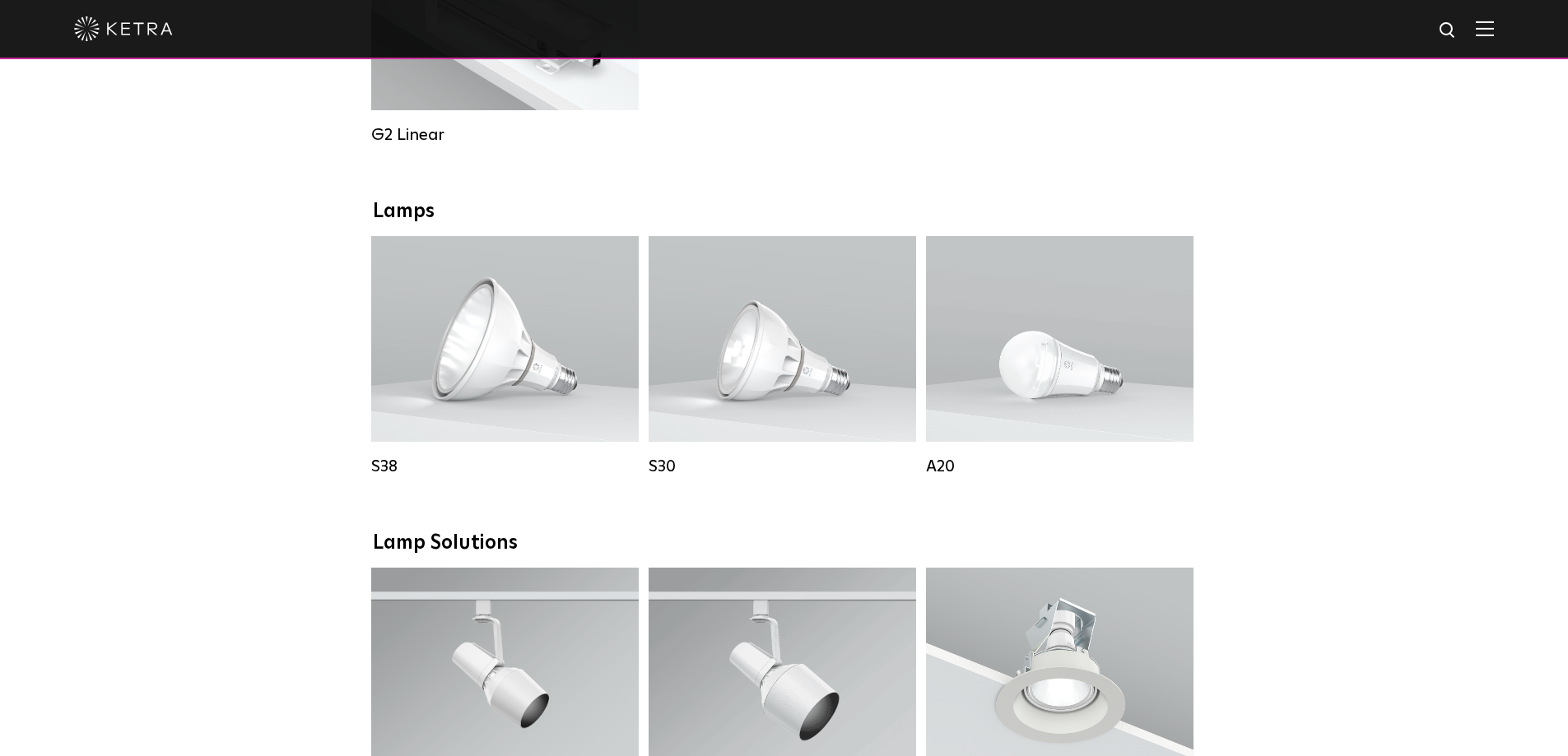
scroll to position [1069, 0]
